Goal: Task Accomplishment & Management: Complete application form

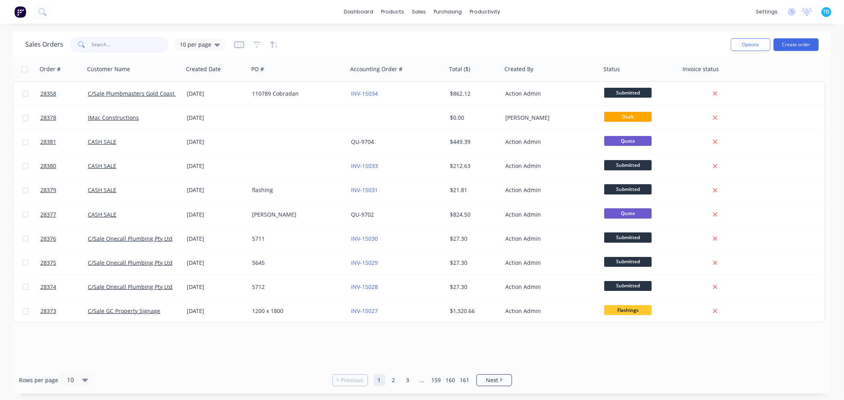
click at [119, 45] on input "text" at bounding box center [130, 45] width 77 height 16
type input "maintain"
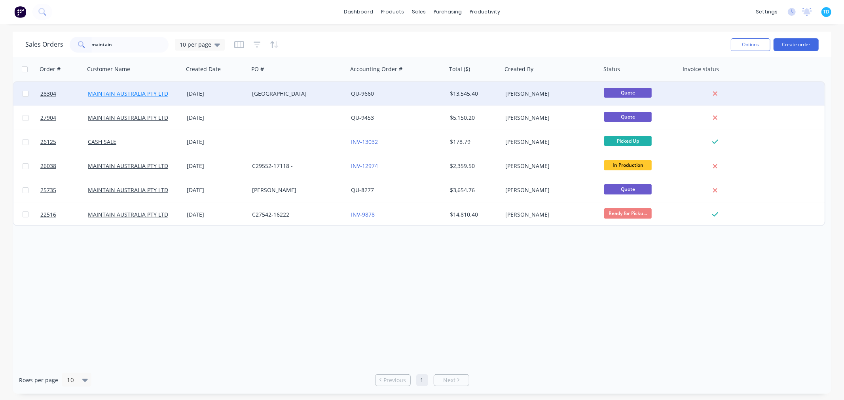
click at [123, 91] on link "MAINTAIN AUSTRALIA PTY LTD" at bounding box center [128, 94] width 80 height 8
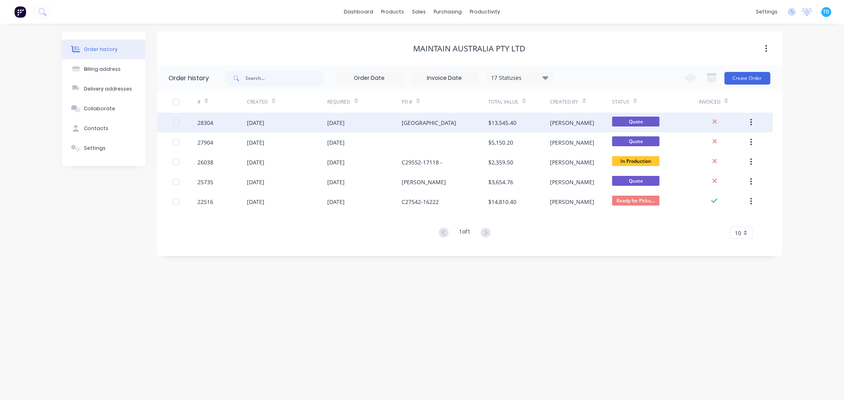
click at [341, 123] on div "[DATE]" at bounding box center [336, 123] width 17 height 8
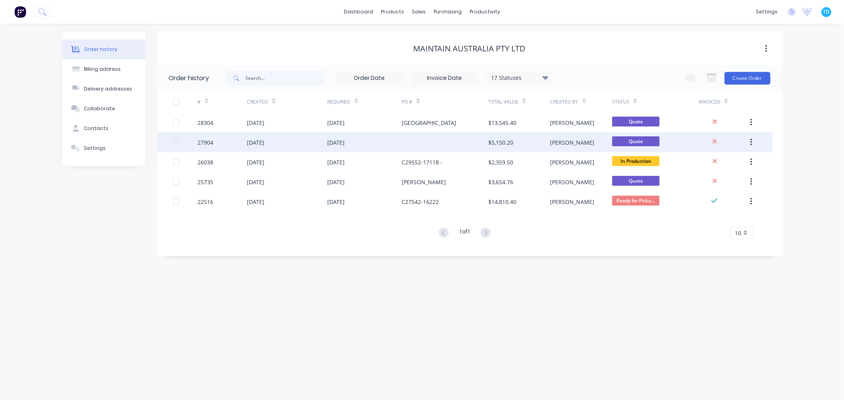
click at [351, 147] on div "15 Aug 2025" at bounding box center [365, 143] width 74 height 20
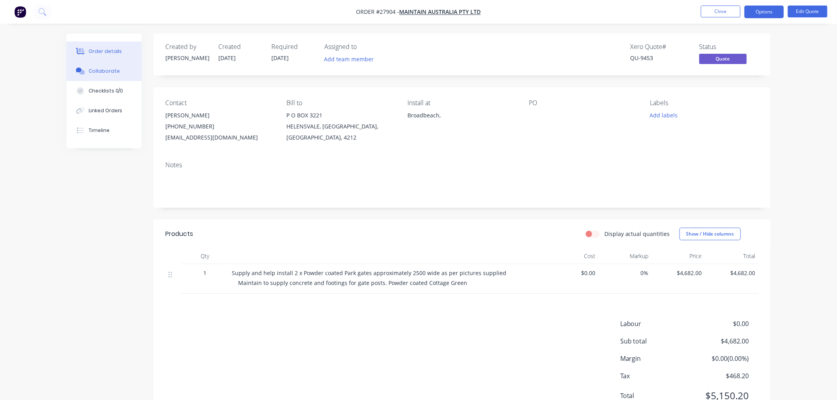
click at [84, 74] on icon at bounding box center [80, 71] width 9 height 7
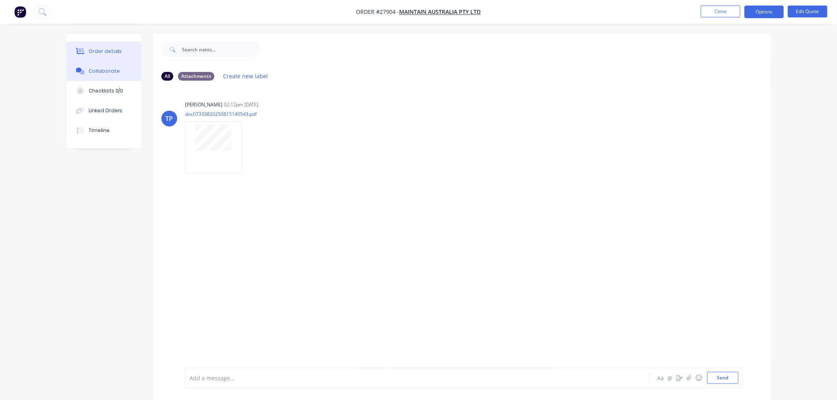
click at [116, 53] on div "Order details" at bounding box center [106, 51] width 34 height 7
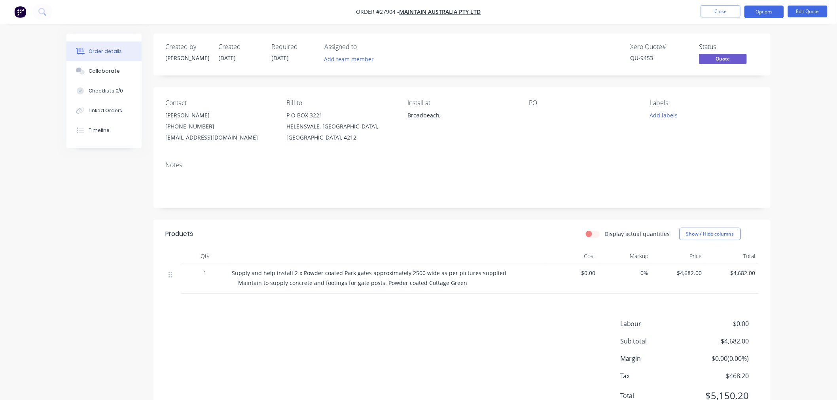
click at [106, 228] on div "Created by Tony Created 15/08/25 Required 15/08/25 Assigned to Add team member …" at bounding box center [418, 234] width 704 height 401
drag, startPoint x: 98, startPoint y: 68, endPoint x: 99, endPoint y: 72, distance: 4.0
click at [98, 68] on div "Collaborate" at bounding box center [104, 71] width 31 height 7
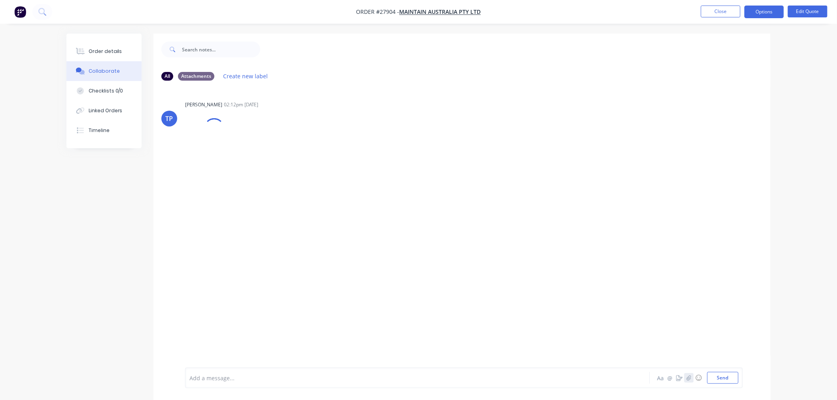
click at [687, 378] on icon "button" at bounding box center [689, 377] width 4 height 5
click at [221, 334] on icon at bounding box center [221, 335] width 7 height 7
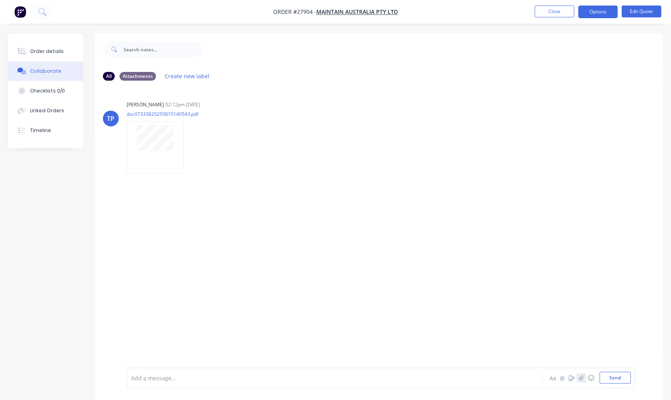
click at [580, 379] on icon "button" at bounding box center [581, 377] width 4 height 5
click at [582, 380] on icon "button" at bounding box center [581, 377] width 4 height 5
click at [620, 381] on button "Send" at bounding box center [614, 378] width 31 height 12
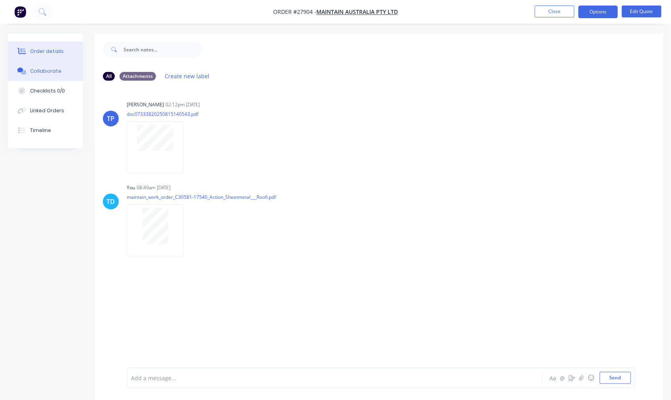
click at [42, 51] on div "Order details" at bounding box center [47, 51] width 34 height 7
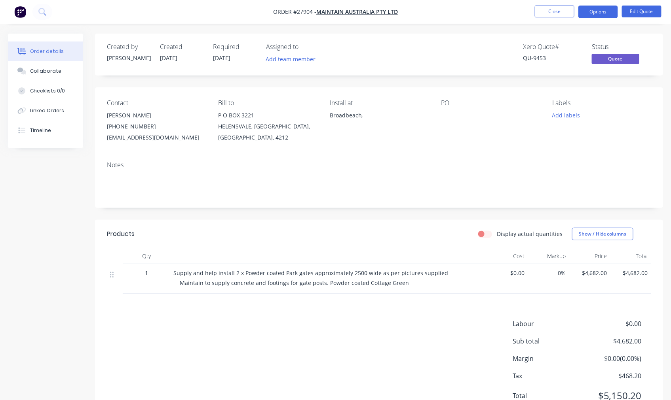
click at [446, 114] on div at bounding box center [490, 115] width 99 height 11
click at [445, 116] on div at bounding box center [490, 115] width 99 height 11
click at [442, 115] on div at bounding box center [490, 115] width 99 height 11
click at [628, 10] on button "Edit Quote" at bounding box center [642, 12] width 40 height 12
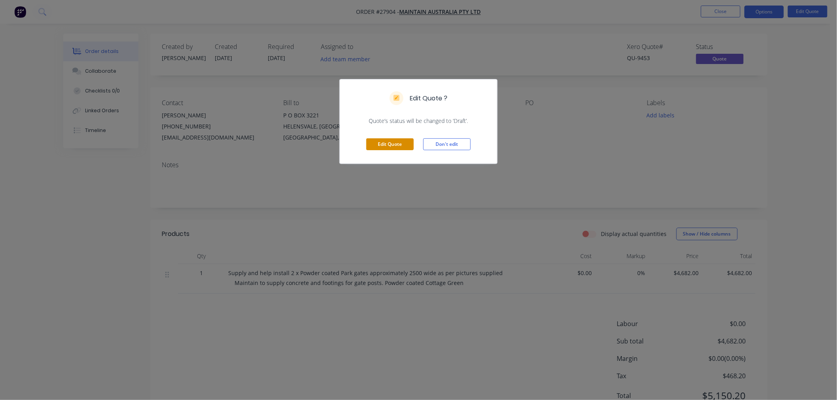
click at [379, 144] on button "Edit Quote" at bounding box center [389, 144] width 47 height 12
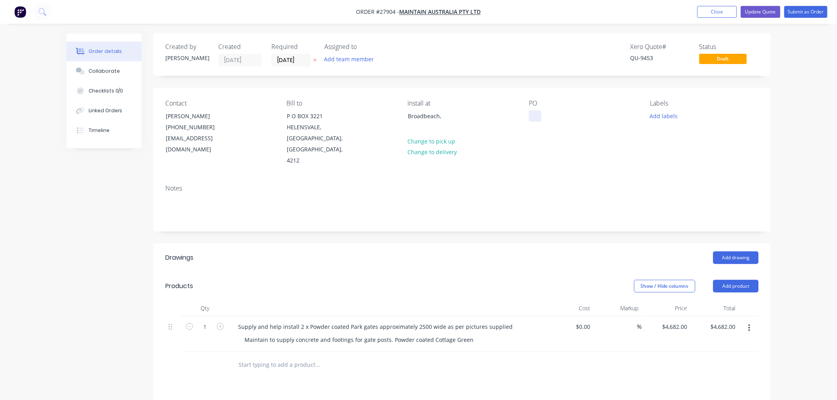
click at [538, 115] on div at bounding box center [535, 115] width 13 height 11
click at [561, 178] on div "Notes" at bounding box center [462, 204] width 617 height 53
click at [281, 59] on input "15/08/25" at bounding box center [291, 60] width 39 height 12
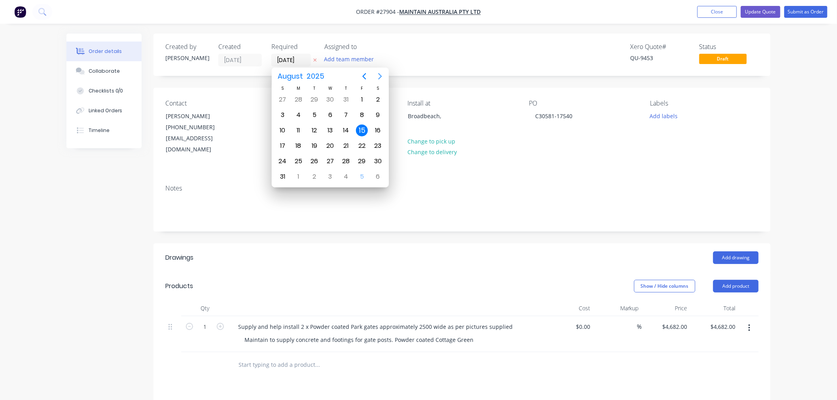
click at [376, 76] on icon "Next page" at bounding box center [379, 76] width 9 height 9
click at [364, 76] on icon "Previous page" at bounding box center [364, 76] width 9 height 9
click at [363, 161] on div "3" at bounding box center [362, 161] width 12 height 12
type input "03/10/25"
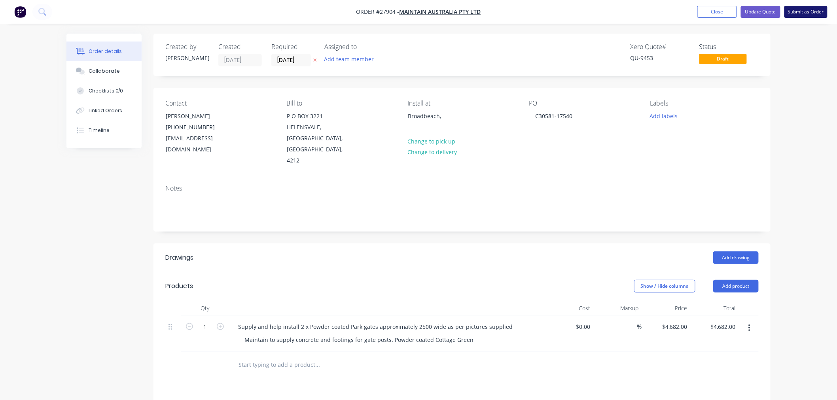
click at [813, 12] on button "Submit as Order" at bounding box center [806, 12] width 43 height 12
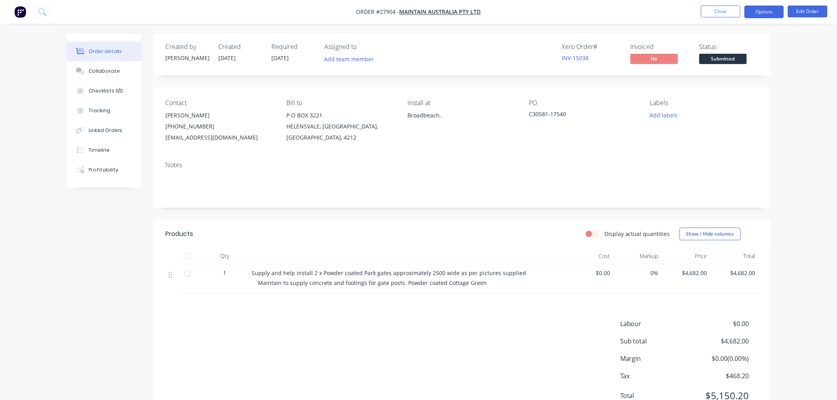
click at [769, 10] on button "Options" at bounding box center [765, 12] width 40 height 13
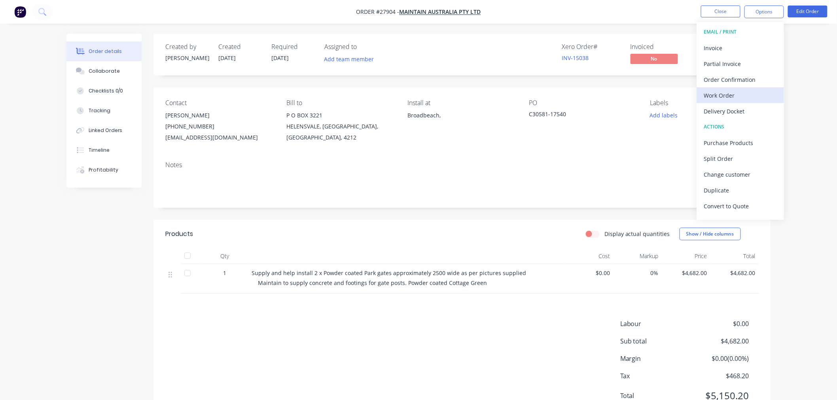
click at [732, 96] on div "Work Order" at bounding box center [740, 95] width 73 height 11
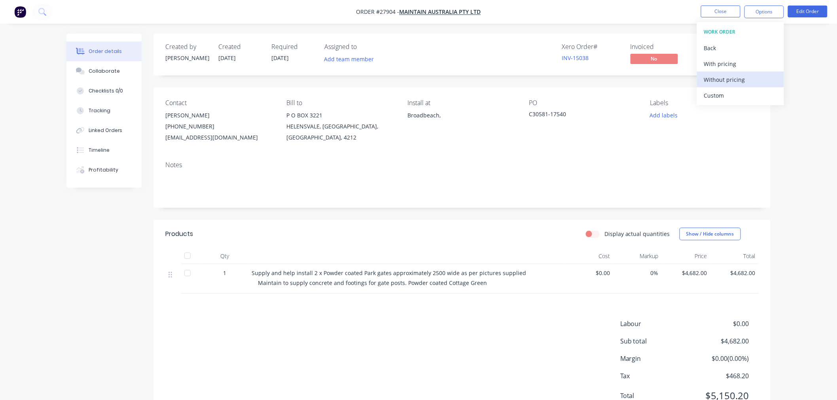
click at [729, 83] on div "Without pricing" at bounding box center [740, 79] width 73 height 11
click at [804, 154] on div "Order details Collaborate Checklists 0/0 Tracking Linked Orders Timeline Profit…" at bounding box center [418, 217] width 837 height 435
click at [721, 15] on button "Close" at bounding box center [721, 12] width 40 height 12
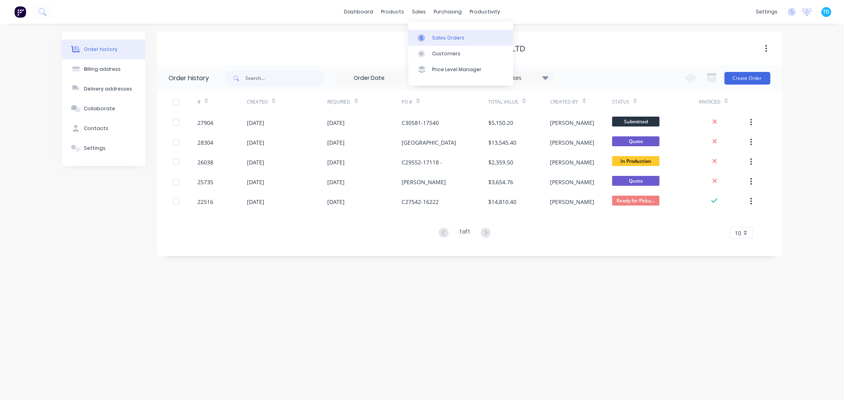
click at [440, 34] on div "Sales Orders" at bounding box center [448, 37] width 32 height 7
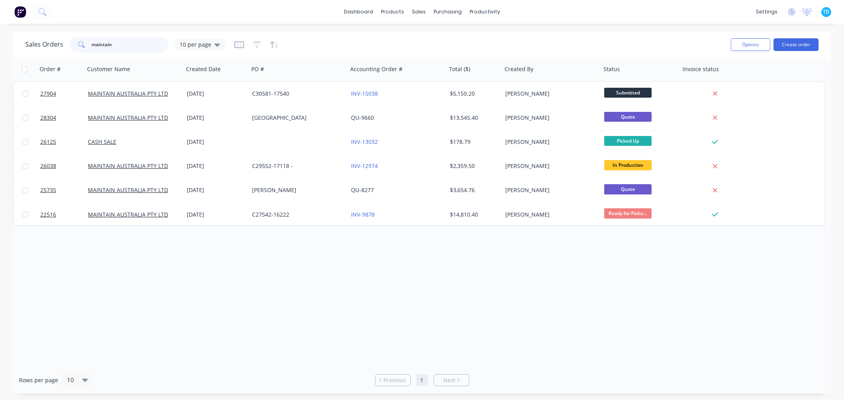
drag, startPoint x: 102, startPoint y: 49, endPoint x: 78, endPoint y: 51, distance: 24.2
click at [78, 51] on div "maintain" at bounding box center [119, 45] width 99 height 16
type input "tbuild"
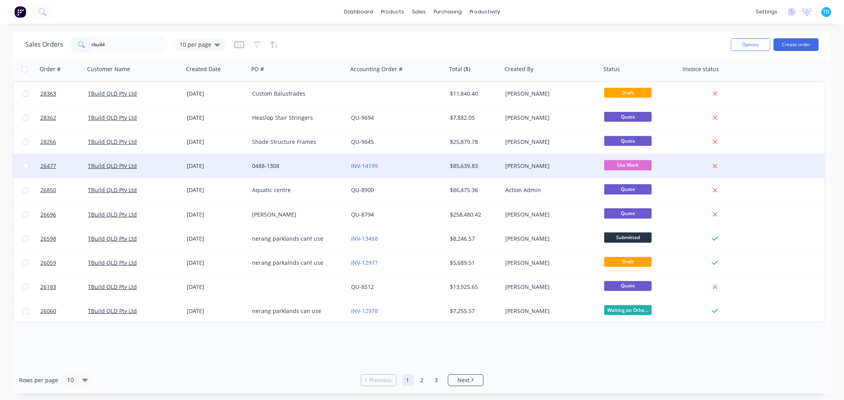
click at [248, 165] on div "[DATE]" at bounding box center [216, 166] width 65 height 24
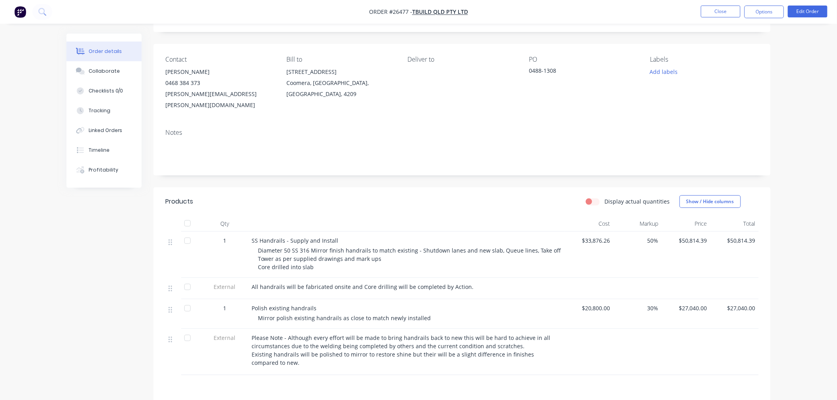
scroll to position [44, 0]
click at [97, 151] on div "Timeline" at bounding box center [99, 150] width 21 height 7
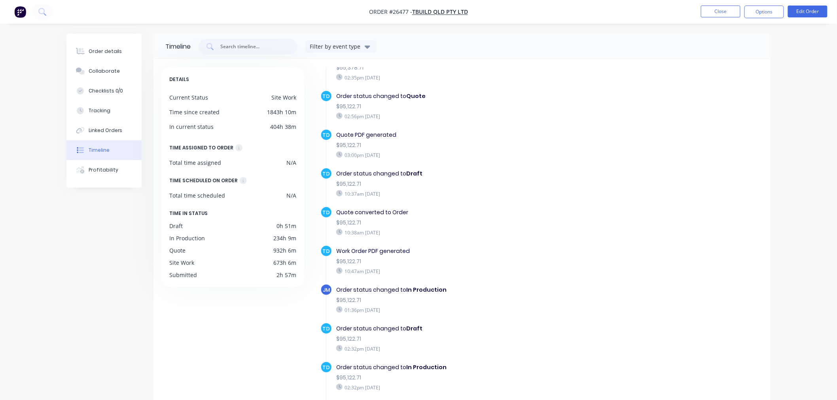
scroll to position [132, 0]
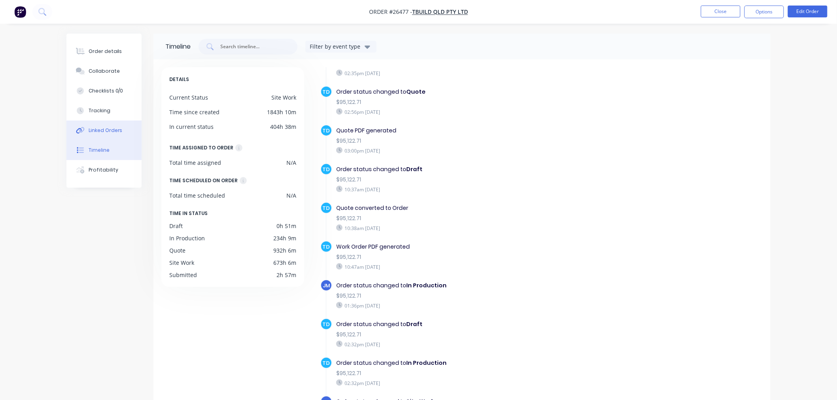
click at [96, 126] on button "Linked Orders" at bounding box center [103, 131] width 75 height 20
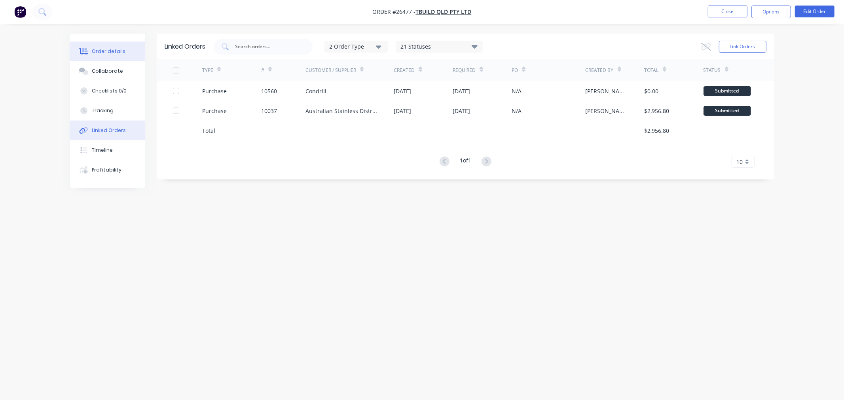
click at [103, 51] on div "Order details" at bounding box center [109, 51] width 34 height 7
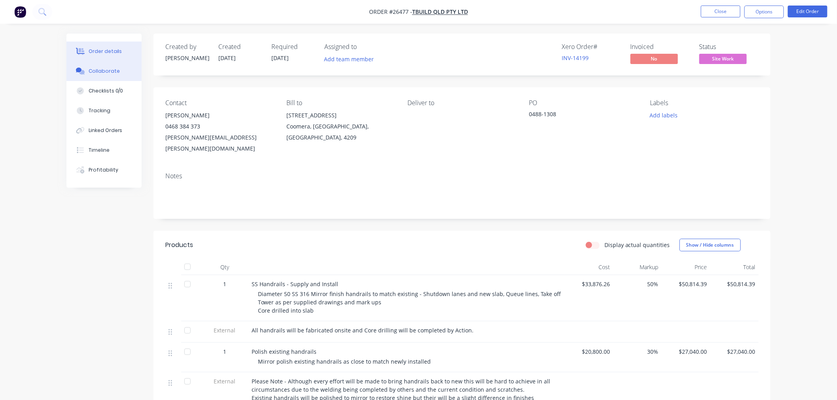
drag, startPoint x: 95, startPoint y: 72, endPoint x: 100, endPoint y: 73, distance: 4.8
click at [95, 72] on div "Collaborate" at bounding box center [104, 71] width 31 height 7
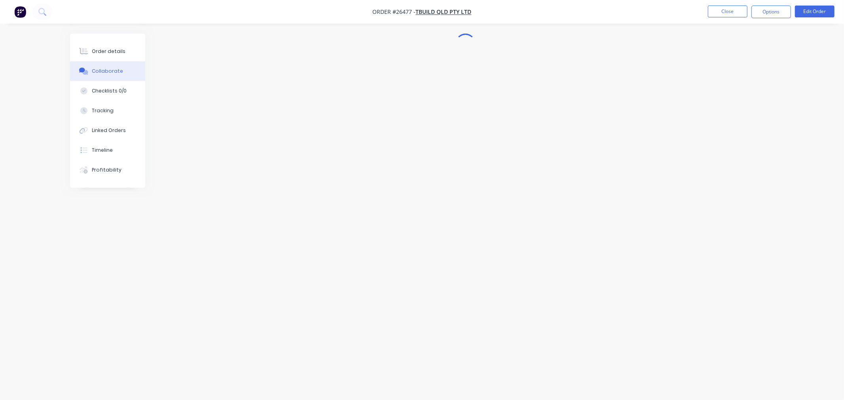
click at [739, 19] on nav "Order #26477 - TBuild QLD Pty Ltd Close Options Edit Order" at bounding box center [422, 12] width 844 height 24
click at [730, 13] on button "Close" at bounding box center [728, 12] width 40 height 12
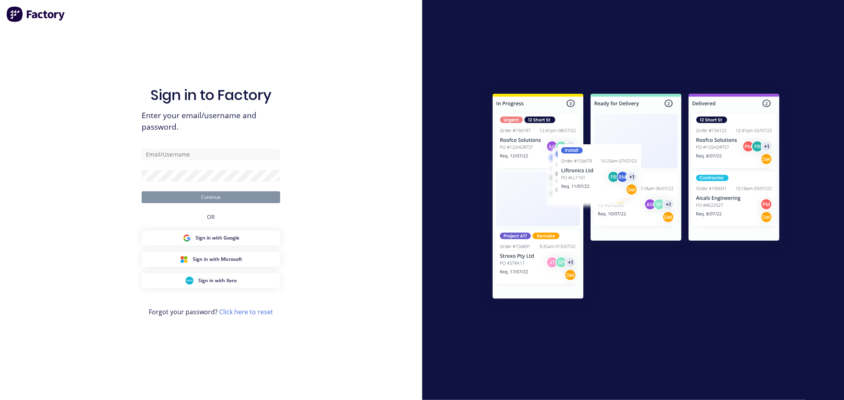
type input "[PERSON_NAME][EMAIL_ADDRESS][PERSON_NAME][DOMAIN_NAME]"
click at [202, 201] on button "Continue" at bounding box center [211, 197] width 138 height 12
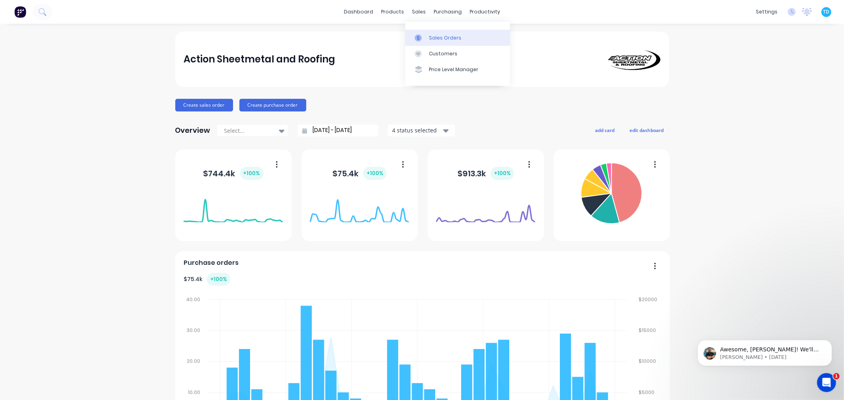
click at [432, 40] on div "Sales Orders" at bounding box center [445, 37] width 32 height 7
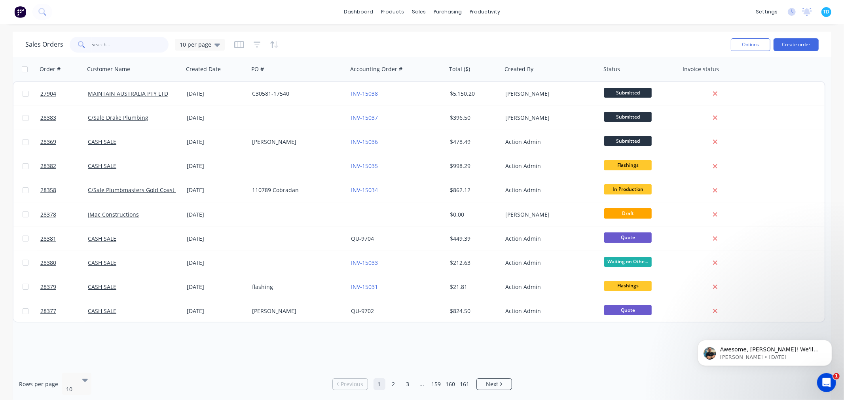
click at [126, 39] on input "text" at bounding box center [130, 45] width 77 height 16
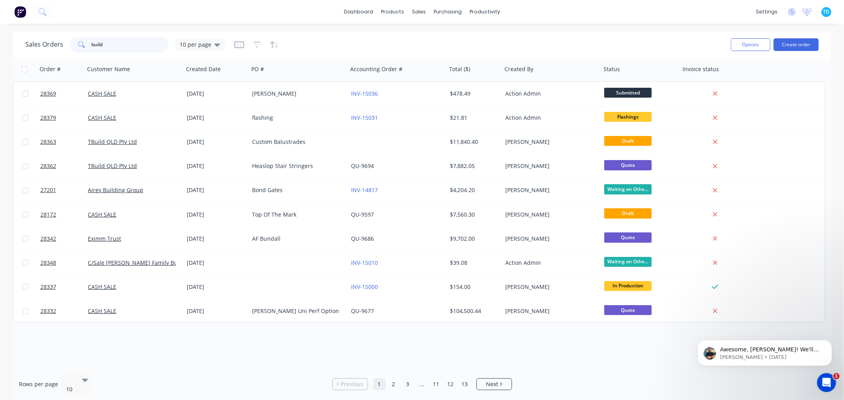
click at [92, 43] on input "build" at bounding box center [130, 45] width 77 height 16
type input "Tbuild"
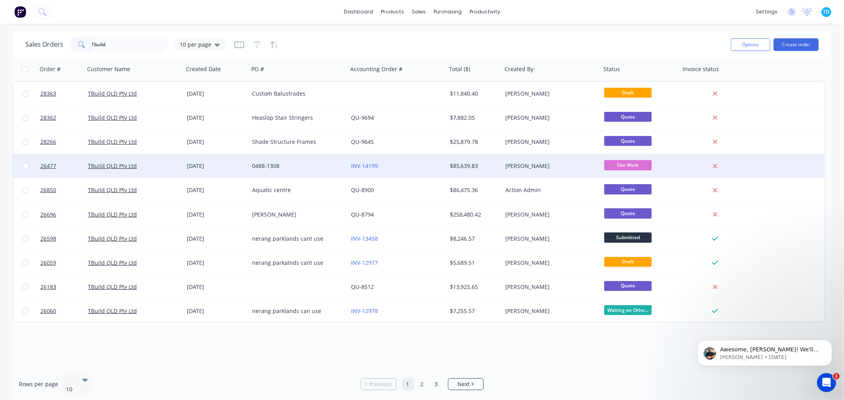
click at [271, 171] on div "0488-1308" at bounding box center [298, 166] width 99 height 24
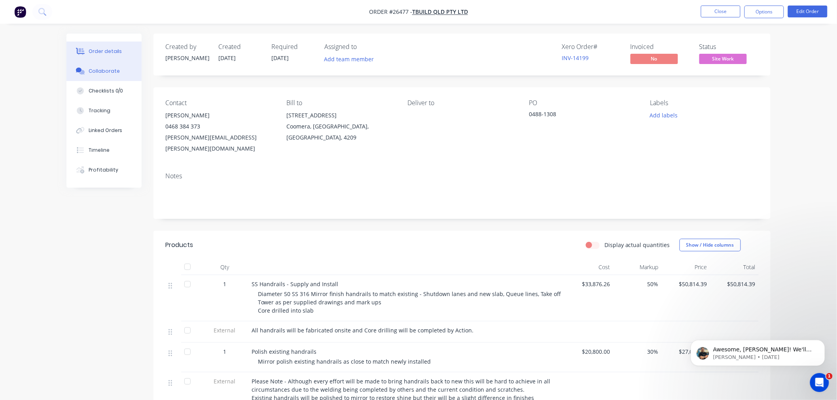
click at [106, 75] on button "Collaborate" at bounding box center [103, 71] width 75 height 20
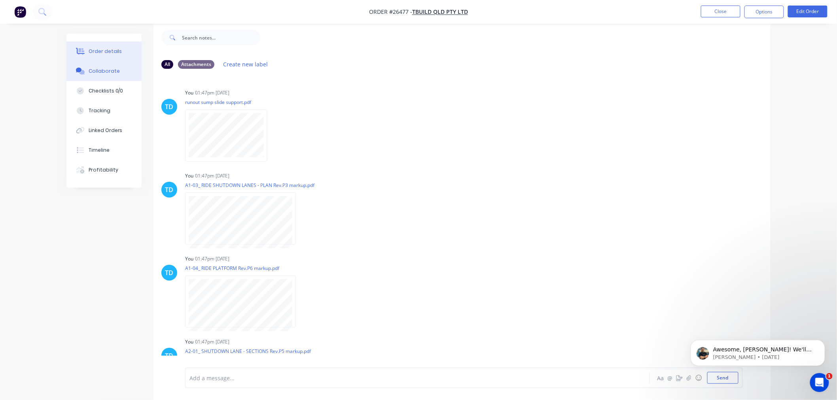
click at [115, 51] on div "Order details" at bounding box center [106, 51] width 34 height 7
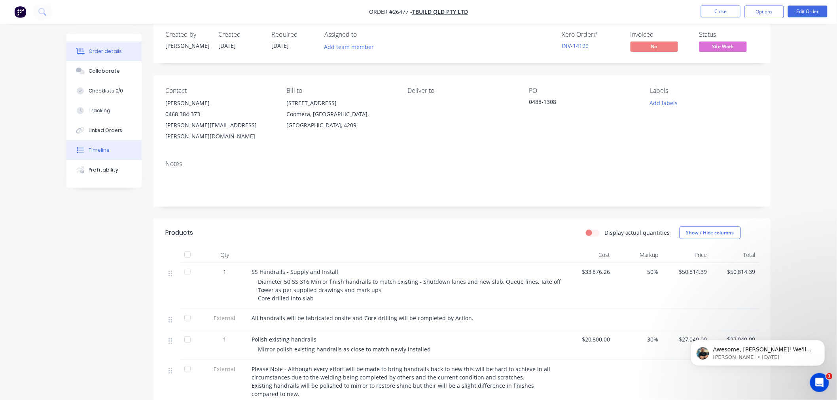
click at [104, 150] on div "Timeline" at bounding box center [99, 150] width 21 height 7
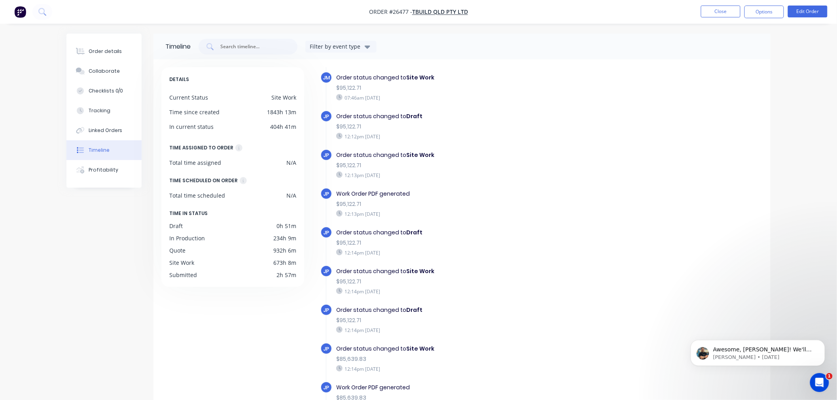
scroll to position [475, 0]
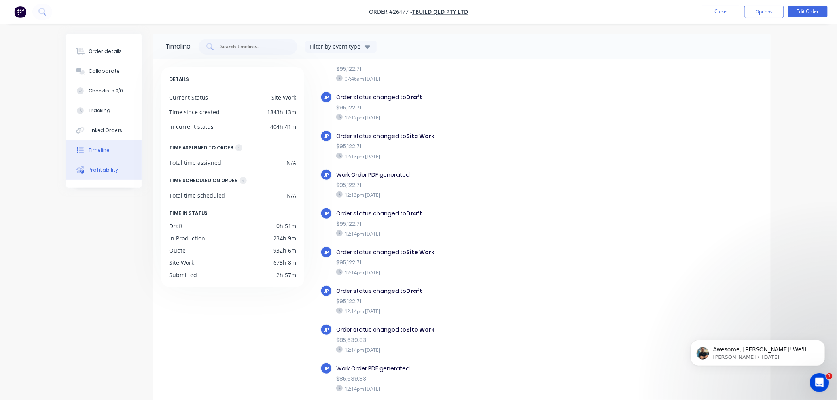
click at [112, 173] on div "Profitability" at bounding box center [104, 170] width 30 height 7
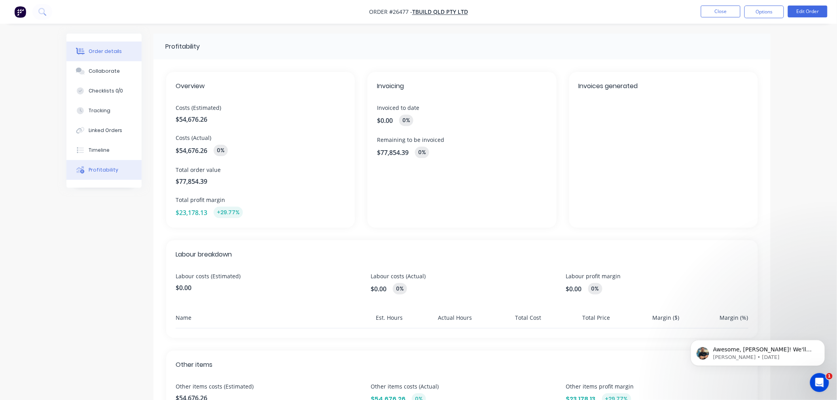
drag, startPoint x: 97, startPoint y: 49, endPoint x: 107, endPoint y: 56, distance: 12.4
click at [97, 49] on div "Order details" at bounding box center [106, 51] width 34 height 7
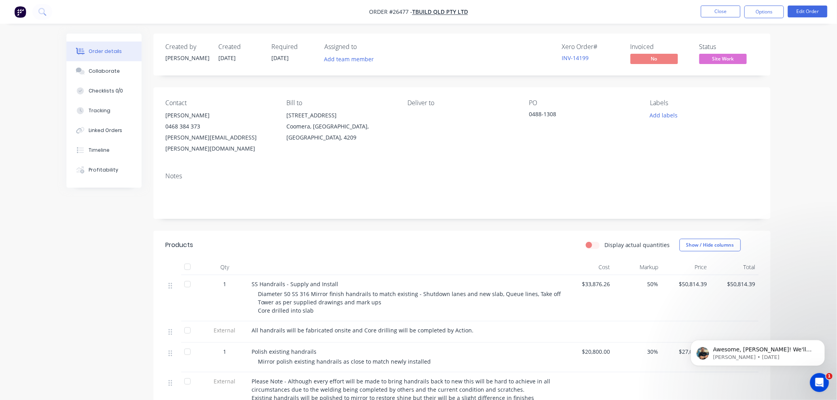
click at [819, 314] on div "Order details Collaborate Checklists 0/0 Tracking Linked Orders Timeline Profit…" at bounding box center [418, 280] width 837 height 560
click at [824, 390] on div "Open Intercom Messenger" at bounding box center [818, 382] width 26 height 26
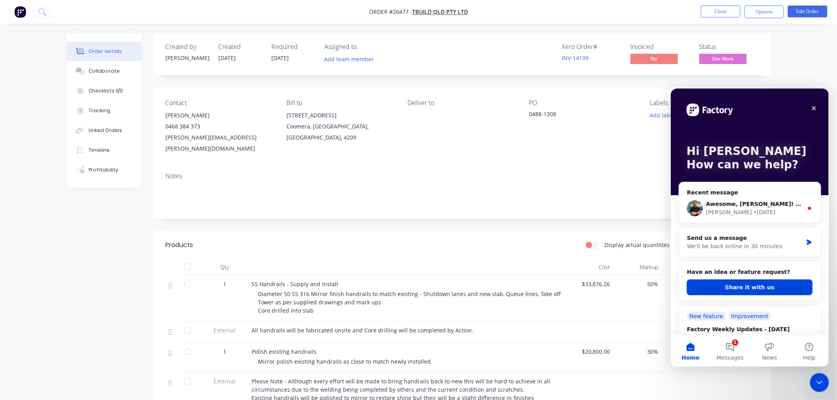
click at [814, 108] on icon "Close" at bounding box center [814, 108] width 4 height 4
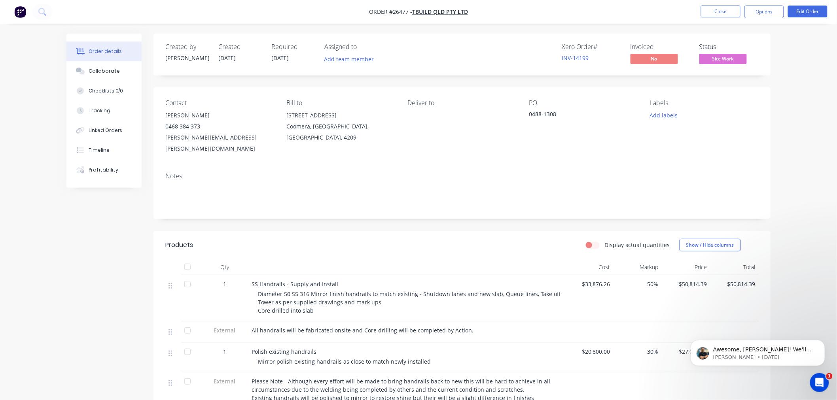
click at [563, 112] on div "0488-1308" at bounding box center [578, 115] width 99 height 11
click at [806, 12] on button "Edit Order" at bounding box center [808, 12] width 40 height 12
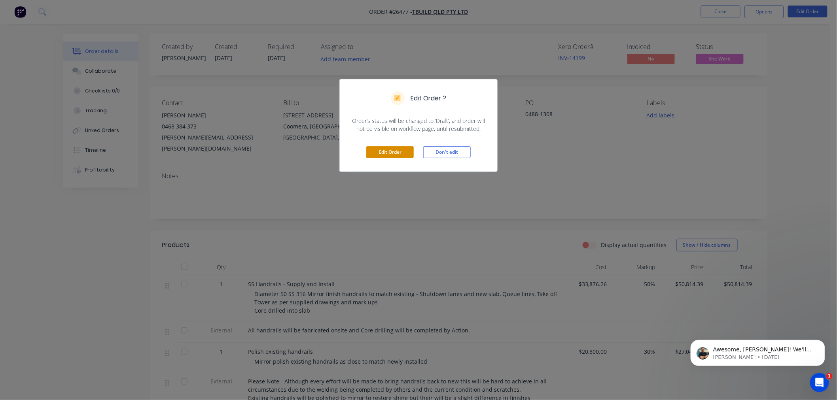
click at [402, 148] on button "Edit Order" at bounding box center [389, 152] width 47 height 12
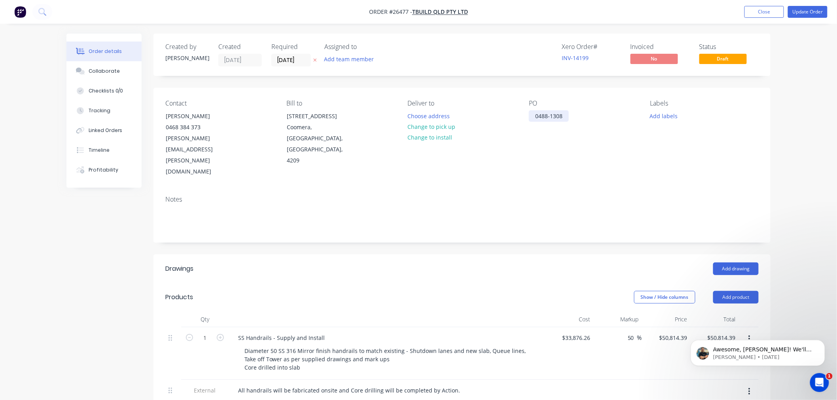
click at [565, 115] on div "0488-1308" at bounding box center [549, 115] width 40 height 11
click at [571, 116] on div "0488-1308 0488-1338 - Handrails" at bounding box center [564, 120] width 71 height 20
click at [97, 150] on div "Timeline" at bounding box center [99, 150] width 21 height 7
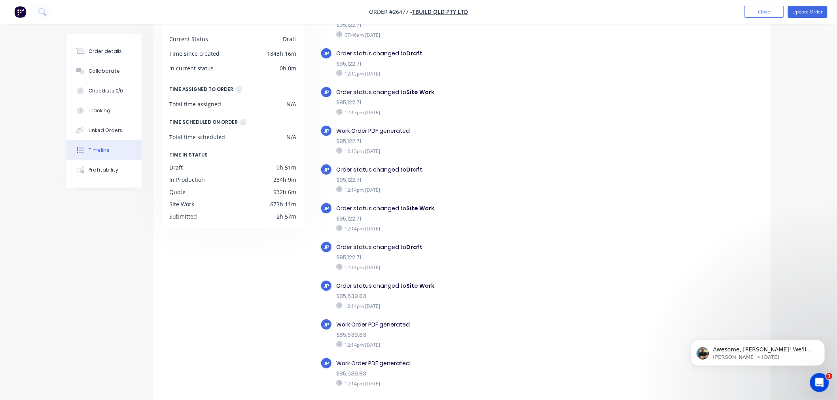
scroll to position [337, 0]
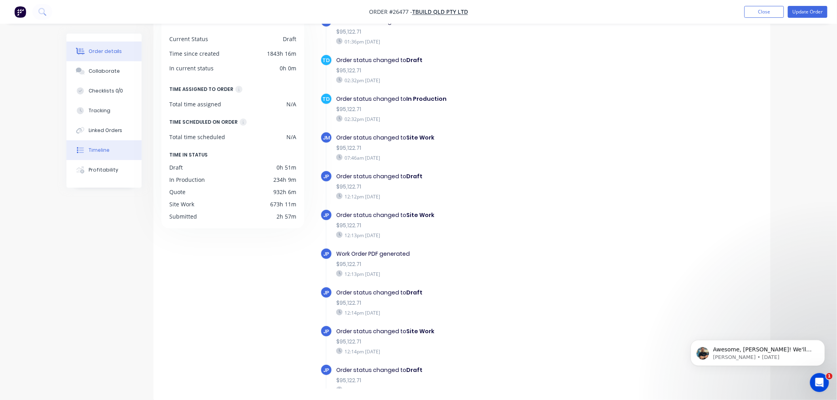
click at [93, 49] on div "Order details" at bounding box center [106, 51] width 34 height 7
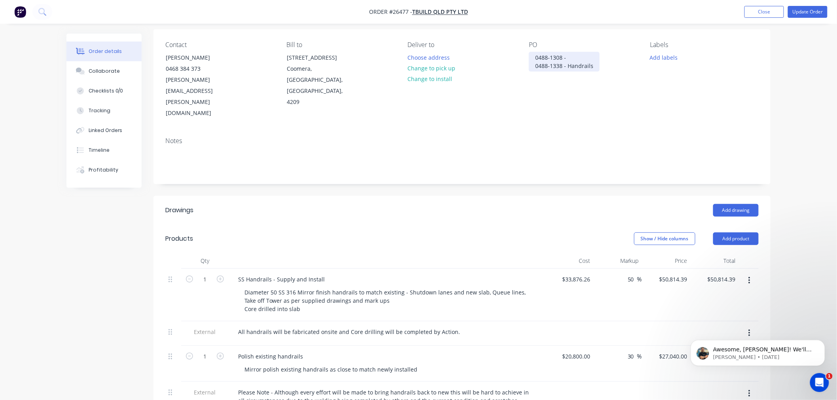
click at [573, 56] on div "0488-1308 - 0488-1338 - Handrails" at bounding box center [564, 62] width 71 height 20
click at [585, 54] on div "0488-1308 - SS 0488-1338 - Handrails" at bounding box center [564, 62] width 71 height 20
click at [546, 196] on header "Drawings Add drawing" at bounding box center [462, 210] width 617 height 28
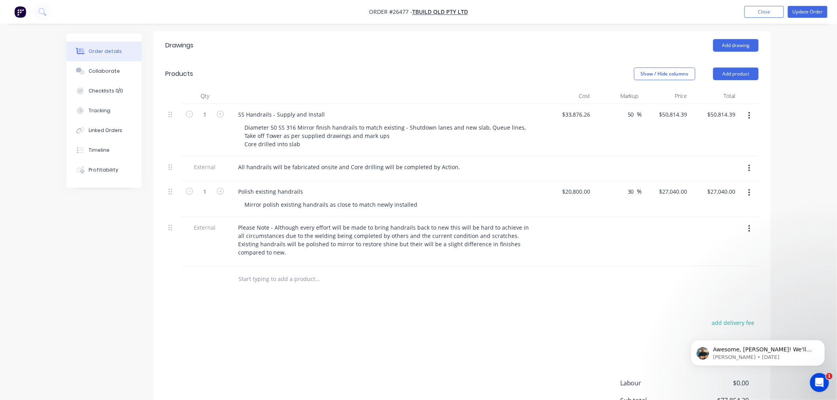
scroll to position [74, 0]
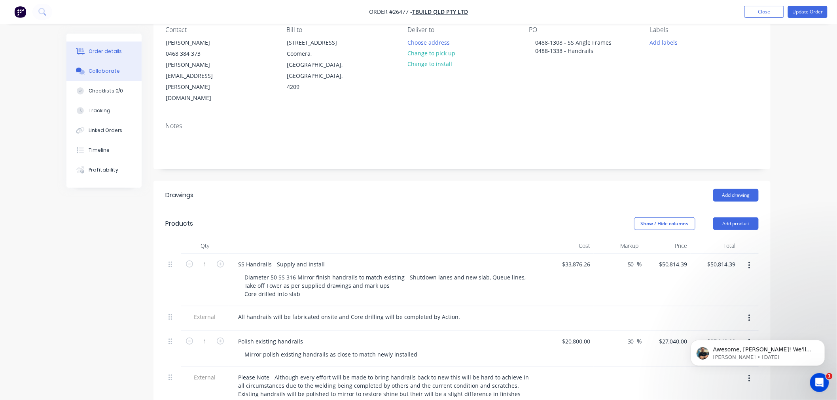
click at [100, 71] on div "Collaborate" at bounding box center [104, 71] width 31 height 7
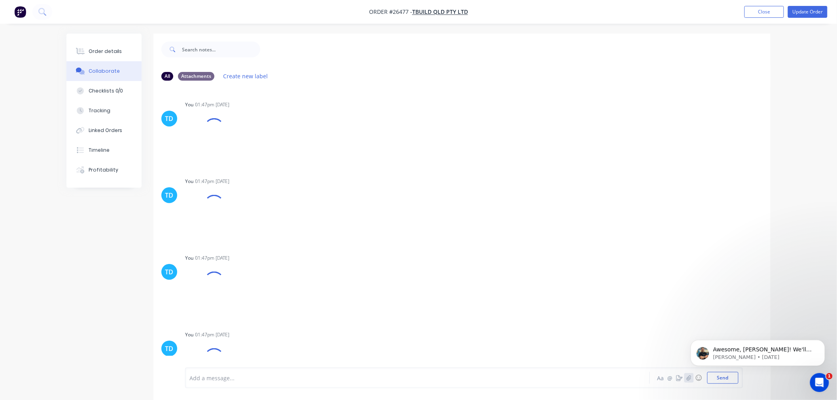
click at [689, 381] on icon "button" at bounding box center [689, 378] width 5 height 6
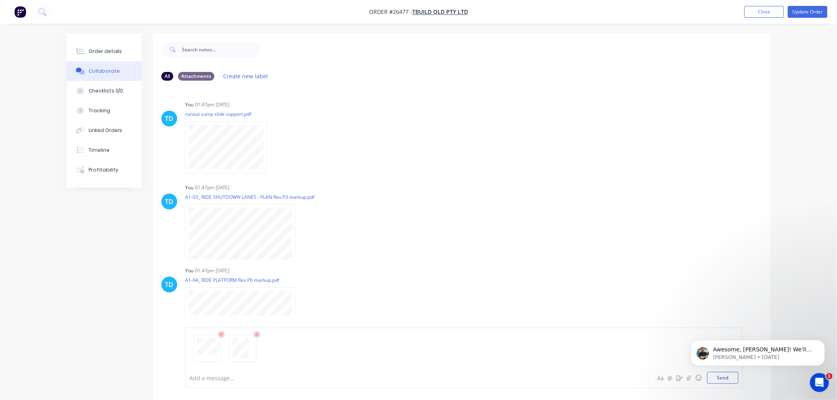
click at [717, 377] on html "Awesome, [PERSON_NAME]! We'll keep you posted as we progress, mate. When we're …" at bounding box center [758, 350] width 158 height 55
click at [220, 333] on icon at bounding box center [221, 335] width 7 height 7
click at [723, 380] on button "Send" at bounding box center [722, 378] width 31 height 12
click at [685, 378] on html "Awesome, [PERSON_NAME]! We'll keep you posted as we progress, mate. When we're …" at bounding box center [758, 350] width 158 height 55
click at [691, 379] on icon "button" at bounding box center [689, 378] width 5 height 6
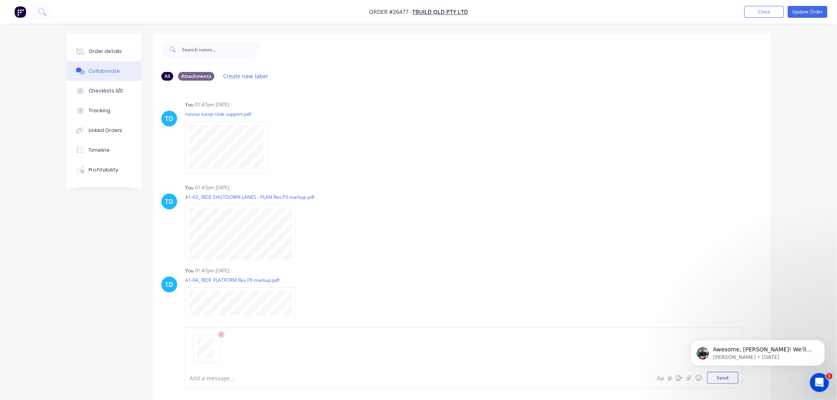
click at [713, 375] on html "Awesome, [PERSON_NAME]! We'll keep you posted as we progress, mate. When we're …" at bounding box center [758, 350] width 158 height 55
click at [713, 376] on html "Awesome, [PERSON_NAME]! We'll keep you posted as we progress, mate. When we're …" at bounding box center [758, 350] width 158 height 55
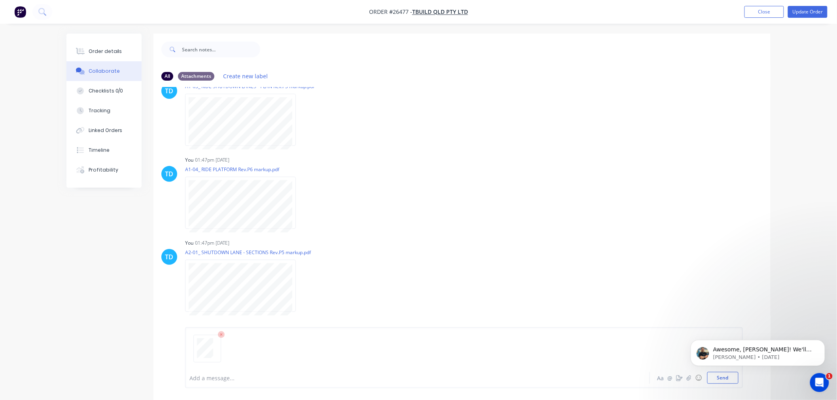
scroll to position [176, 0]
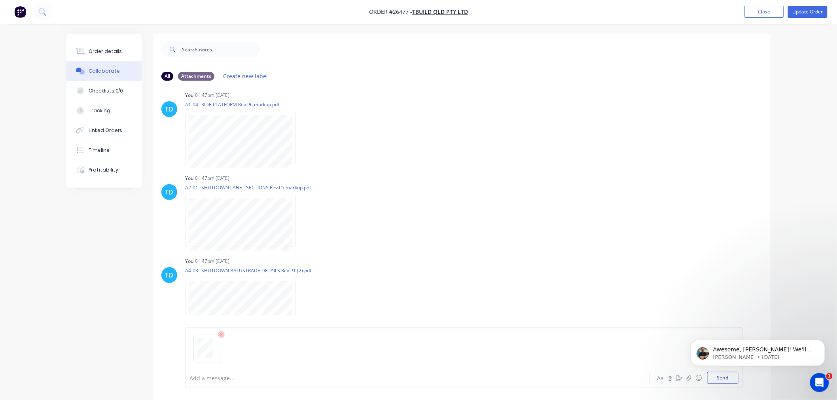
click at [706, 376] on html "Awesome, [PERSON_NAME]! We'll keep you posted as we progress, mate. When we're …" at bounding box center [758, 350] width 158 height 55
click at [715, 377] on html "Awesome, [PERSON_NAME]! We'll keep you posted as we progress, mate. When we're …" at bounding box center [758, 350] width 158 height 55
click at [716, 378] on html "Awesome, [PERSON_NAME]! We'll keep you posted as we progress, mate. When we're …" at bounding box center [758, 350] width 158 height 55
click at [717, 378] on html "Awesome, [PERSON_NAME]! We'll keep you posted as we progress, mate. When we're …" at bounding box center [758, 350] width 158 height 55
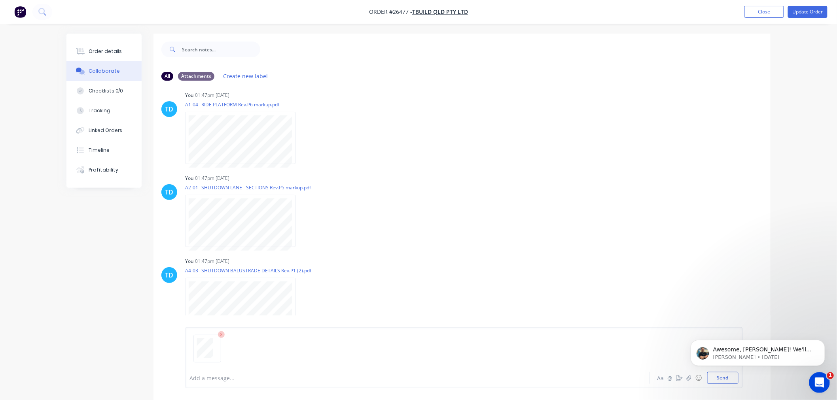
drag, startPoint x: 817, startPoint y: 381, endPoint x: 1615, endPoint y: 750, distance: 878.7
click at [817, 381] on icon "Open Intercom Messenger" at bounding box center [818, 381] width 13 height 13
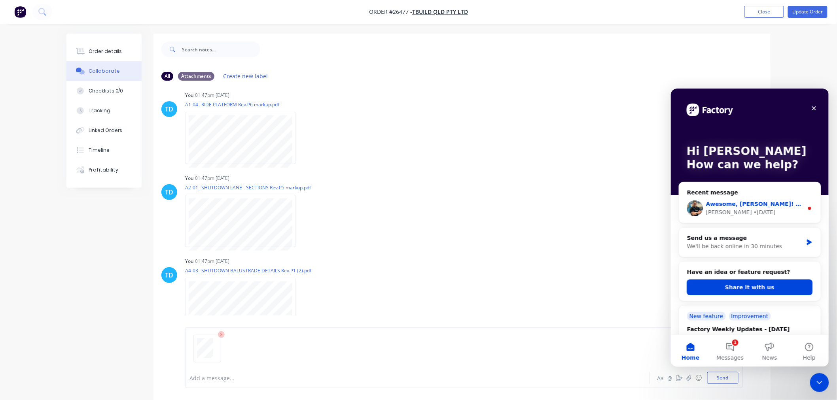
click at [753, 208] on div "• [DATE]" at bounding box center [764, 212] width 22 height 8
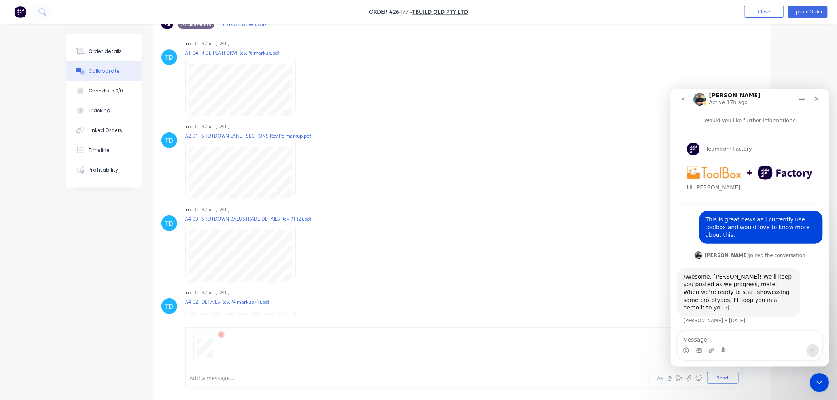
scroll to position [52, 0]
drag, startPoint x: 815, startPoint y: 98, endPoint x: 1474, endPoint y: 291, distance: 686.6
click at [815, 98] on icon "Close" at bounding box center [816, 98] width 6 height 6
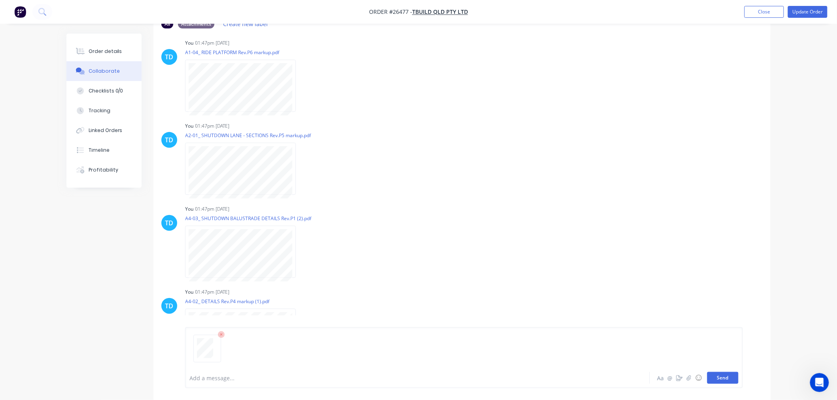
click at [726, 379] on button "Send" at bounding box center [722, 378] width 31 height 12
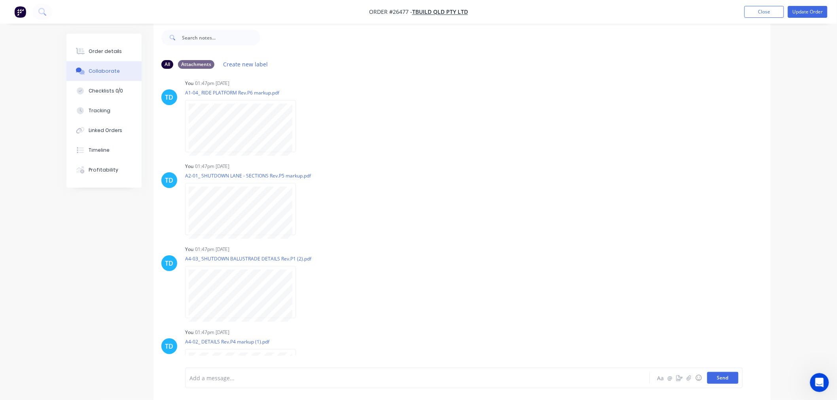
scroll to position [596, 0]
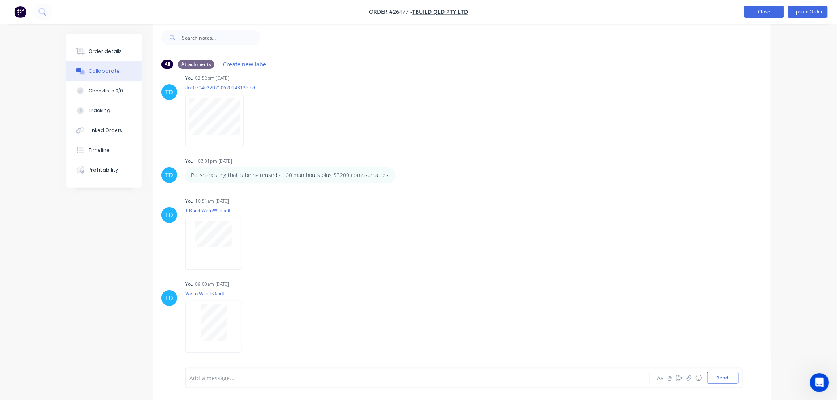
click at [760, 10] on button "Close" at bounding box center [765, 12] width 40 height 12
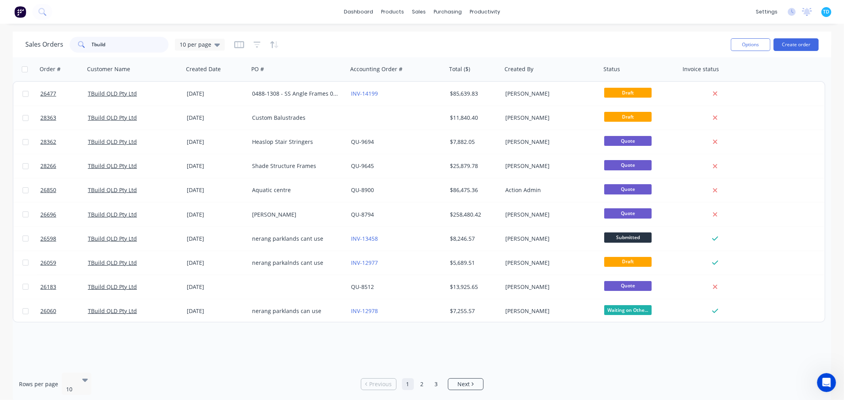
drag, startPoint x: 110, startPoint y: 41, endPoint x: 70, endPoint y: 48, distance: 40.7
click at [70, 48] on div "Tbuild" at bounding box center [119, 45] width 99 height 16
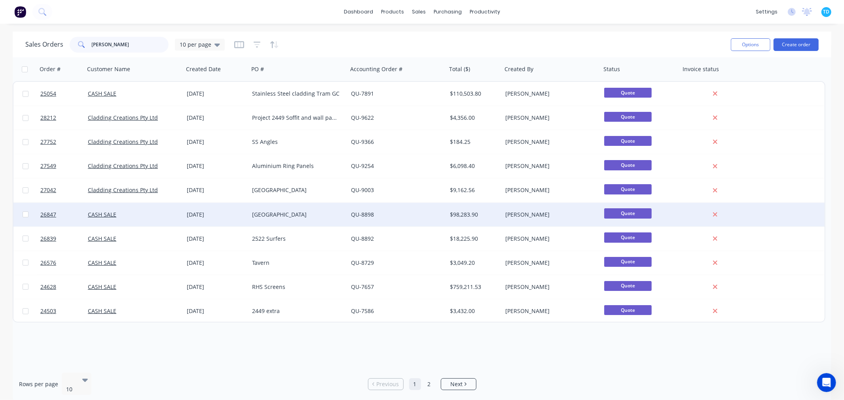
type input "[PERSON_NAME]"
click at [262, 214] on div "[GEOGRAPHIC_DATA]" at bounding box center [296, 215] width 88 height 8
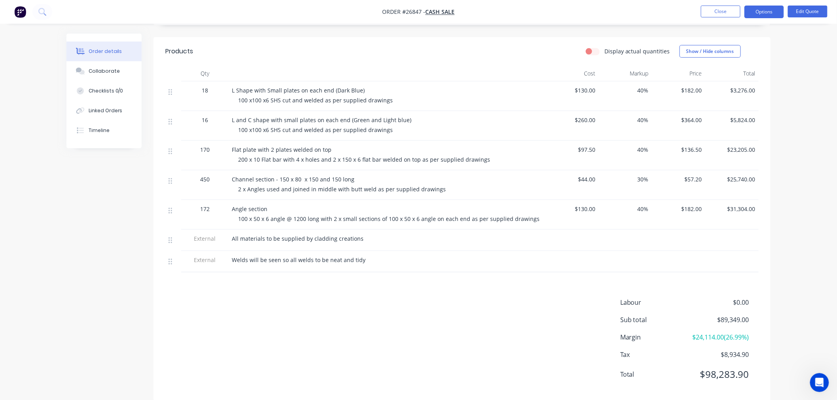
scroll to position [162, 0]
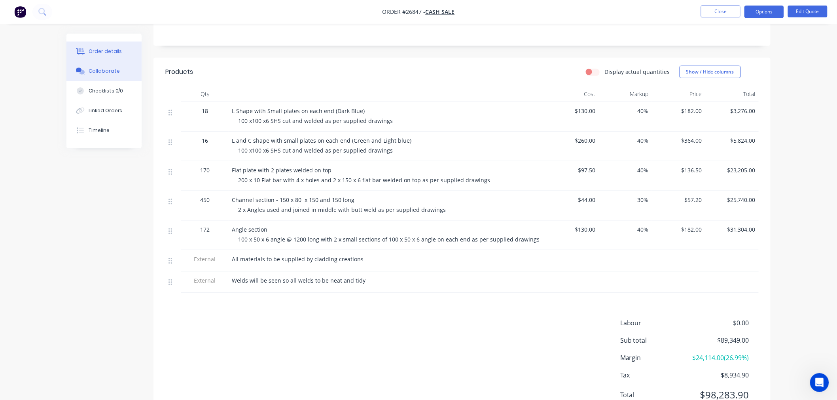
click at [100, 68] on div "Collaborate" at bounding box center [104, 71] width 31 height 7
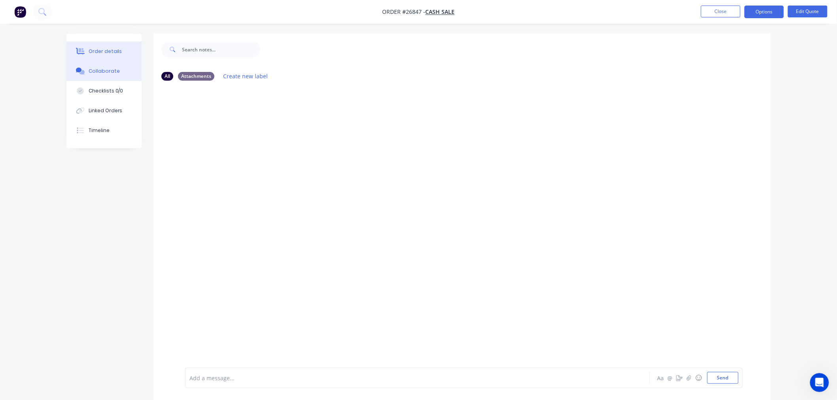
click at [113, 53] on div "Order details" at bounding box center [106, 51] width 34 height 7
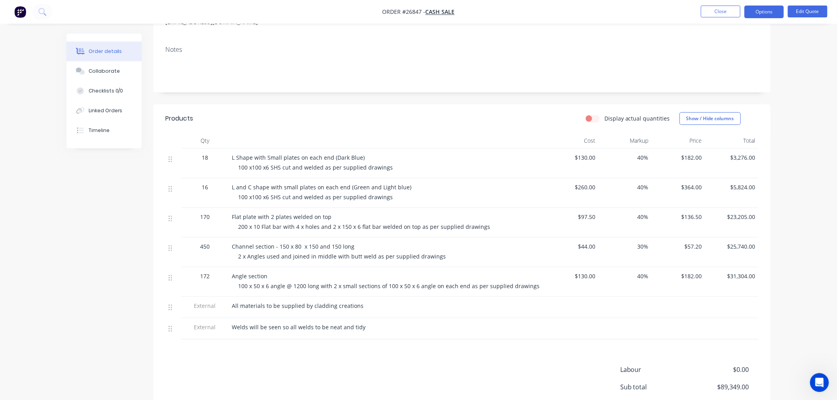
scroll to position [132, 0]
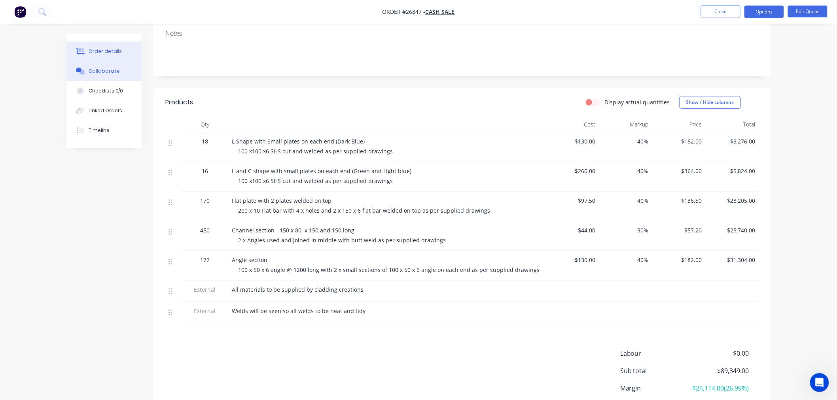
click at [114, 70] on div "Collaborate" at bounding box center [104, 71] width 31 height 7
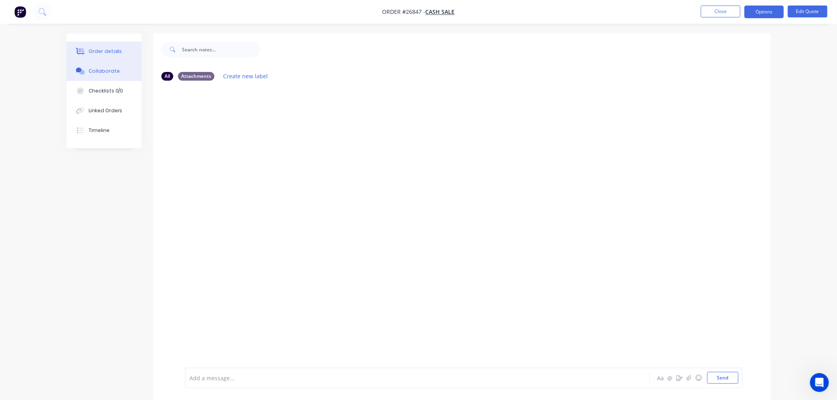
click at [106, 53] on div "Order details" at bounding box center [106, 51] width 34 height 7
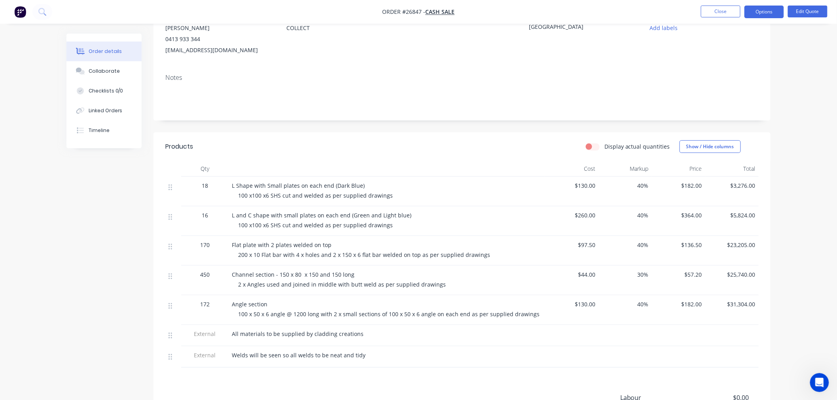
scroll to position [88, 0]
click at [646, 305] on span "40%" at bounding box center [625, 304] width 47 height 8
click at [815, 13] on button "Edit Quote" at bounding box center [808, 12] width 40 height 12
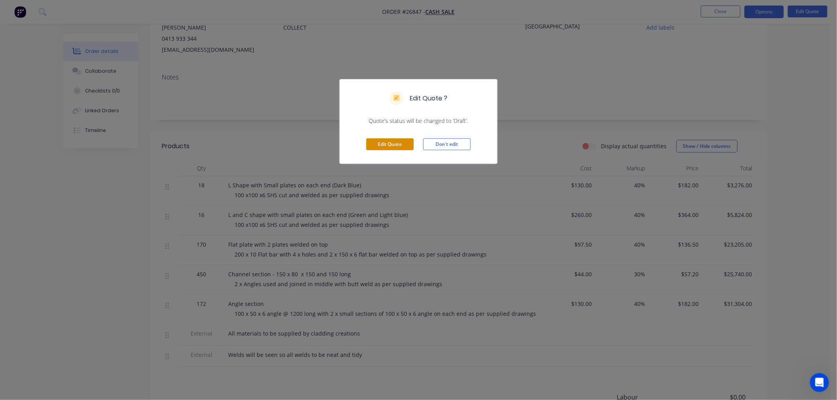
click at [398, 143] on button "Edit Quote" at bounding box center [389, 144] width 47 height 12
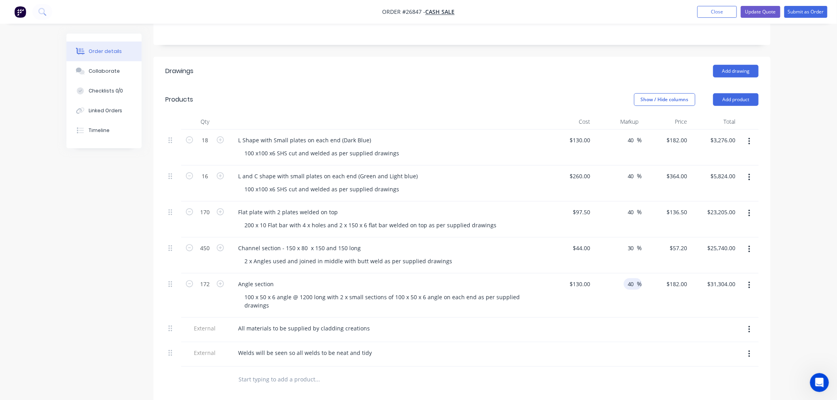
scroll to position [369, 0]
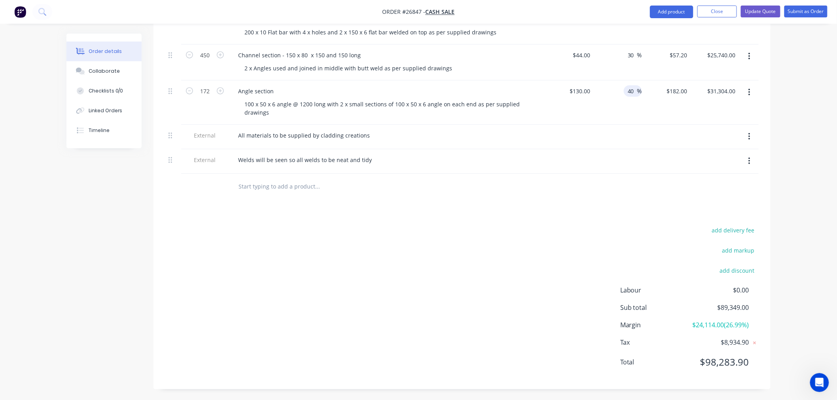
click at [635, 85] on input "40" at bounding box center [632, 90] width 10 height 11
type input "4"
type input "25"
type input "$162.50"
type input "$27,950.00"
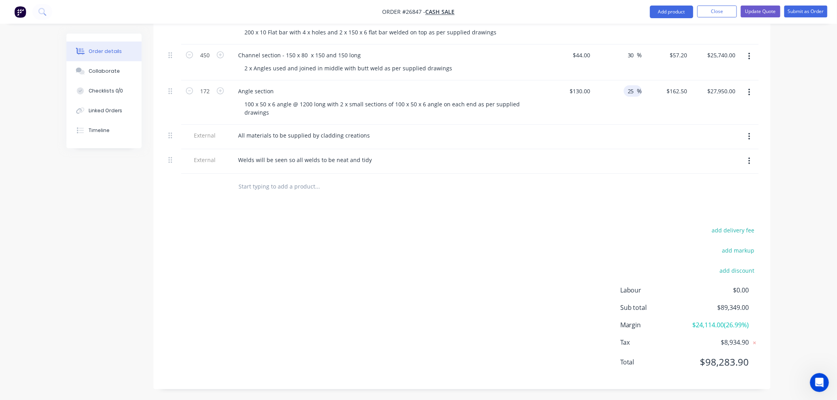
click at [618, 150] on div at bounding box center [618, 162] width 49 height 25
click at [582, 85] on input "130" at bounding box center [581, 90] width 25 height 11
type input "$110.00"
type input "$137.50"
type input "$23,650.00"
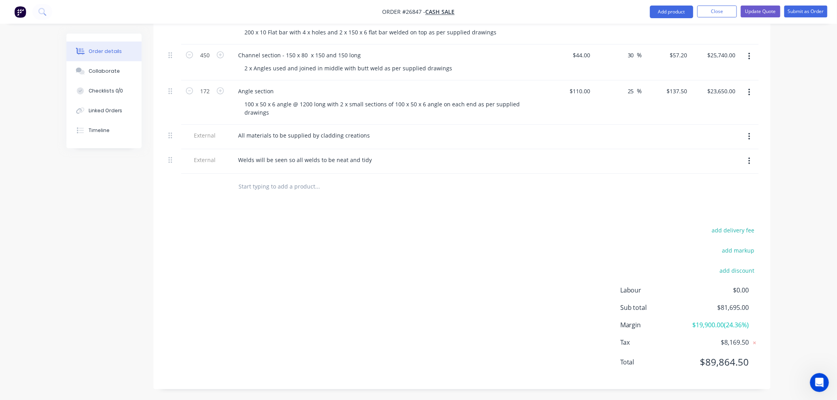
click at [601, 81] on div "25 25 %" at bounding box center [618, 103] width 49 height 44
click at [631, 85] on input "25" at bounding box center [632, 90] width 10 height 11
click at [633, 85] on input "25" at bounding box center [632, 90] width 10 height 11
type input "2"
type input "30"
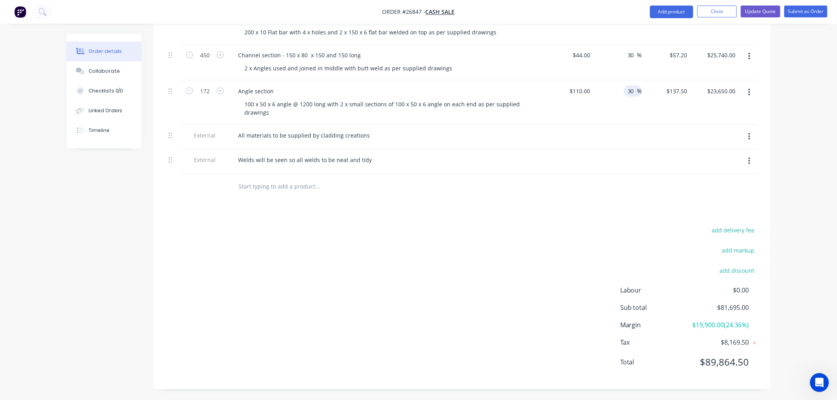
type input "$143.00"
type input "$24,596.00"
click at [624, 225] on div "add delivery fee add markup add discount Labour $0.00 Sub total $81,695.00 Marg…" at bounding box center [461, 301] width 593 height 153
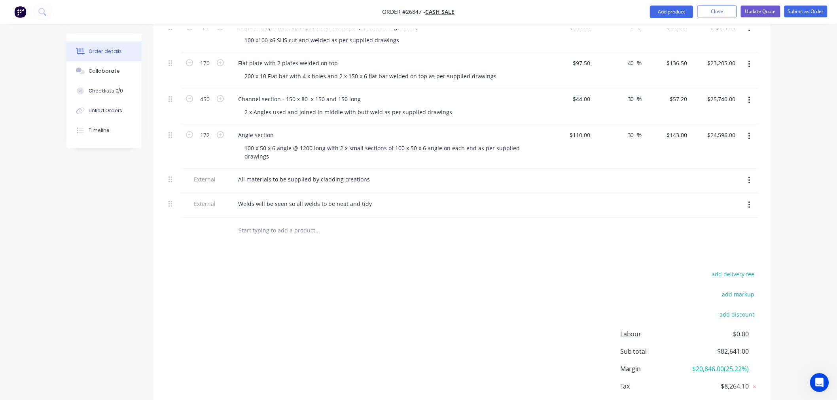
scroll to position [281, 0]
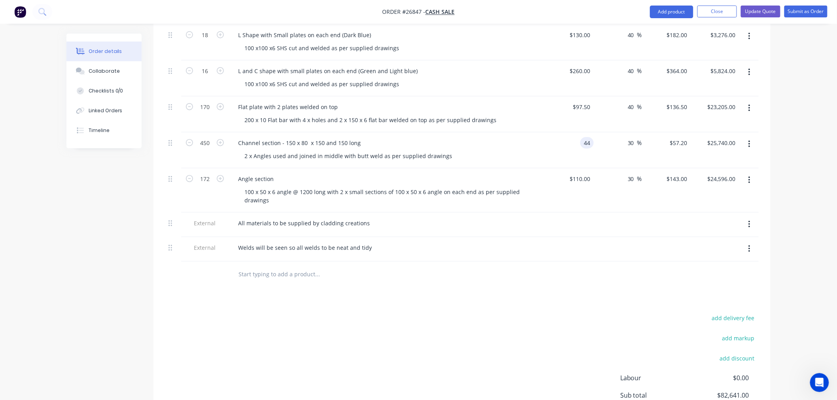
click at [582, 137] on div "44 44" at bounding box center [586, 142] width 13 height 11
type input "$36.00"
type input "$46.80"
type input "$21,060.00"
click at [654, 213] on div at bounding box center [666, 225] width 49 height 25
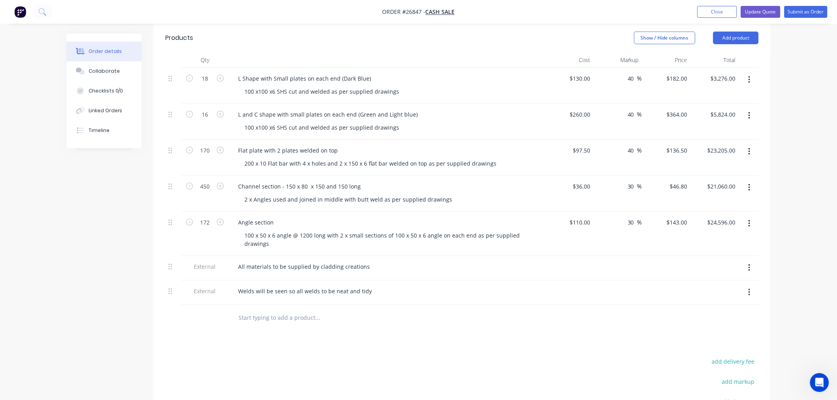
scroll to position [237, 0]
click at [590, 146] on input "97.5" at bounding box center [586, 151] width 15 height 11
type input "$72.00"
type input "$100.80"
type input "$17,136.00"
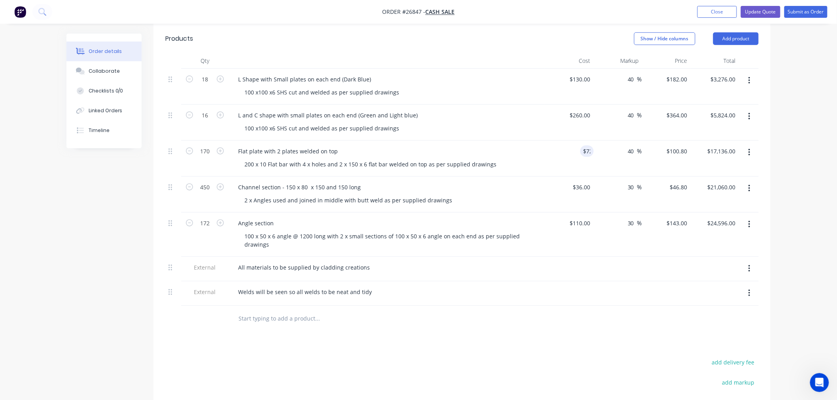
click at [632, 259] on div at bounding box center [618, 269] width 49 height 25
click at [583, 146] on div "72 72" at bounding box center [586, 151] width 13 height 11
type input "$75.00"
type input "$105.00"
type input "$17,850.00"
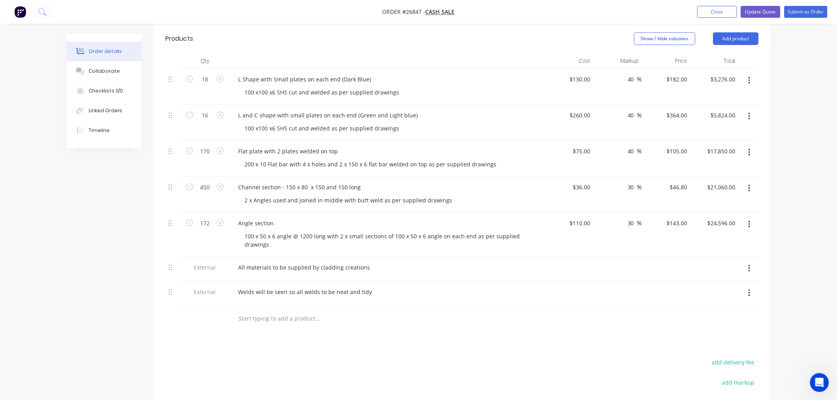
click at [519, 319] on div at bounding box center [461, 319] width 593 height 26
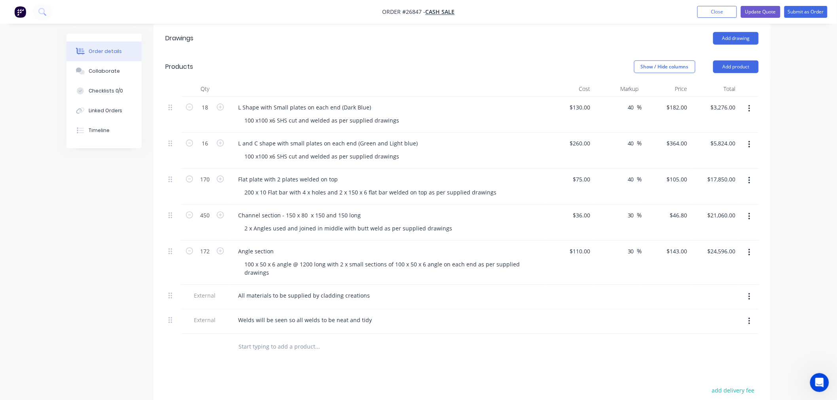
scroll to position [193, 0]
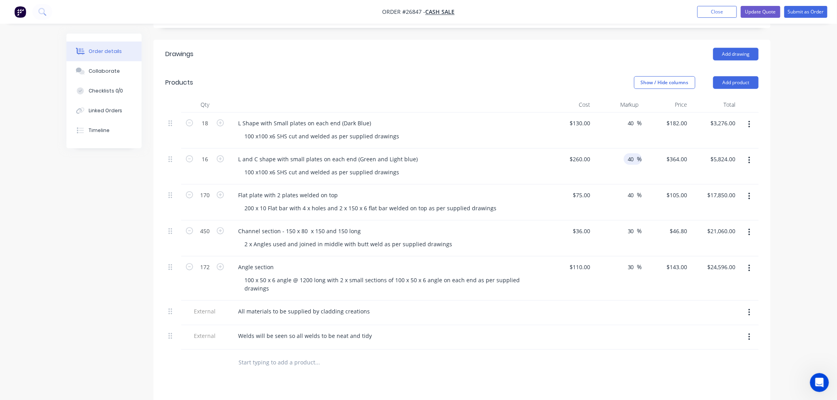
click at [634, 154] on input "40" at bounding box center [632, 159] width 10 height 11
type input "4"
type input "30"
type input "$338.00"
type input "$5,408.00"
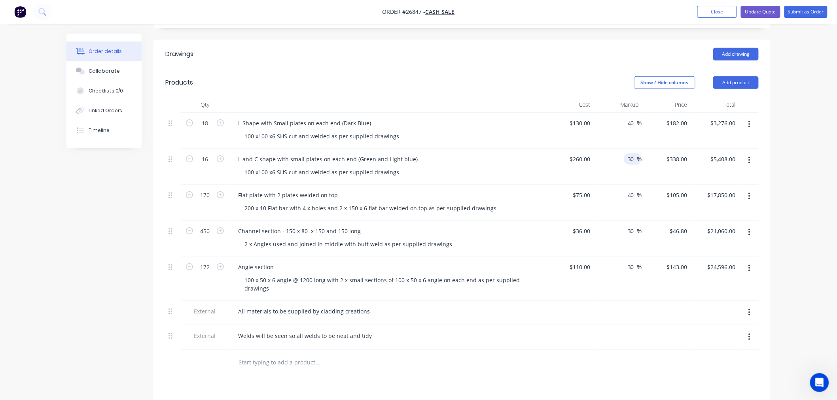
click at [712, 301] on div at bounding box center [715, 313] width 49 height 25
click at [636, 118] on input "40" at bounding box center [632, 123] width 10 height 11
type input "4"
type input "30"
type input "$169.00"
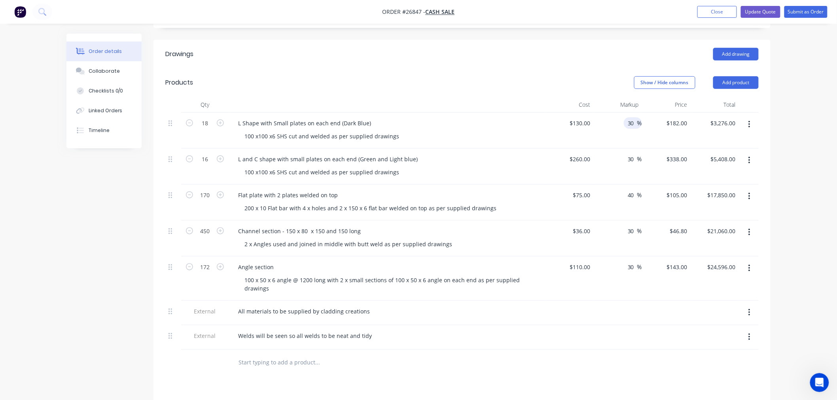
type input "$3,042.00"
click at [536, 77] on div "Show / Hide columns Add product" at bounding box center [525, 82] width 467 height 13
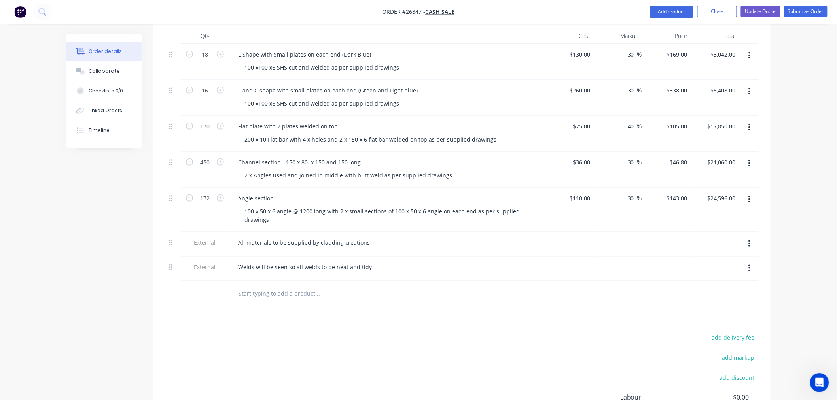
scroll to position [237, 0]
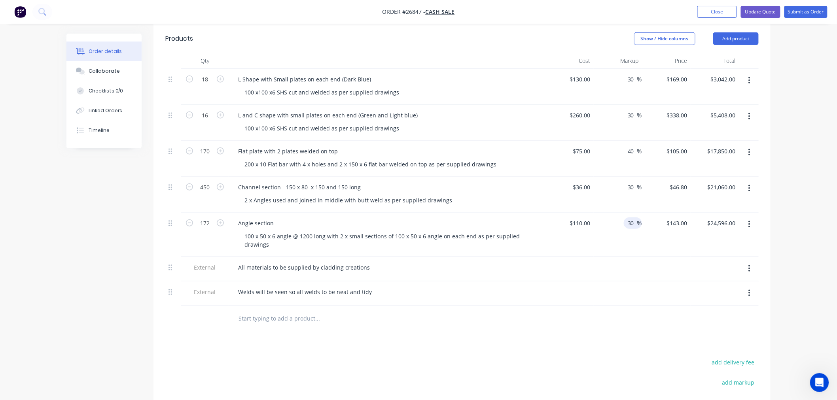
click at [635, 218] on input "30" at bounding box center [632, 223] width 10 height 11
type input "3"
type input "40"
type input "$154.00"
type input "$26,488.00"
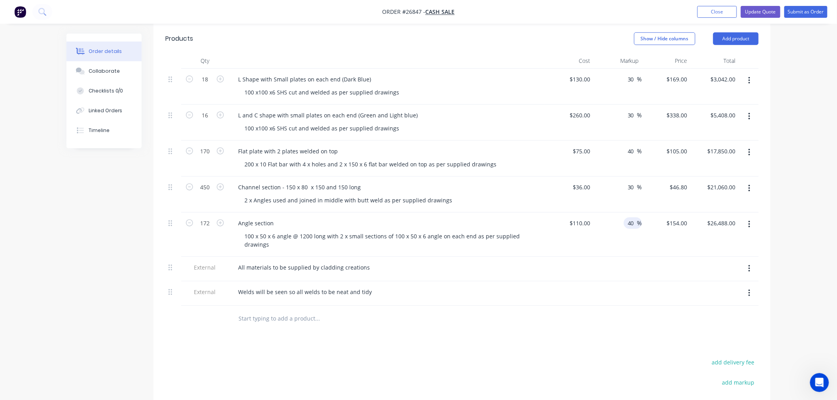
click at [668, 257] on div at bounding box center [666, 269] width 49 height 25
click at [675, 337] on div "Drawings Add drawing Products Show / Hide columns Add product Qty Cost Markup P…" at bounding box center [462, 259] width 617 height 526
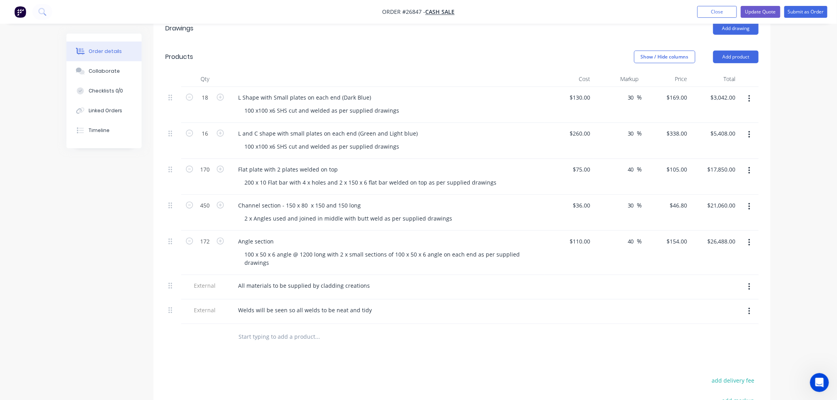
scroll to position [220, 0]
click at [557, 338] on div "Drawings Add drawing Products Show / Hide columns Add product Qty Cost Markup P…" at bounding box center [462, 276] width 617 height 526
click at [635, 91] on input "30" at bounding box center [632, 96] width 10 height 11
type input "35"
type input "$175.50"
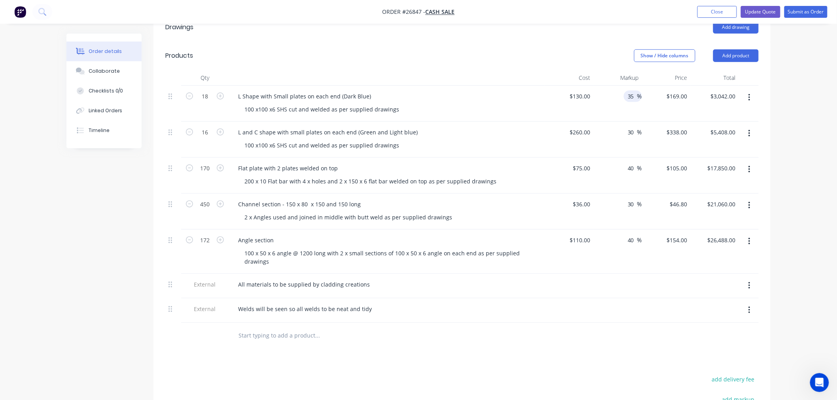
type input "$3,159.00"
click at [657, 94] on div "$175.50 $169.00" at bounding box center [666, 104] width 49 height 36
click at [634, 127] on input "30" at bounding box center [632, 132] width 10 height 11
type input "35"
type input "$351.00"
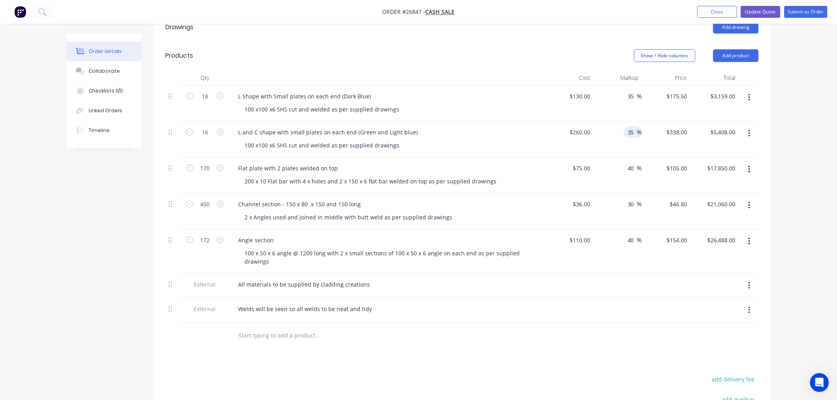
type input "$5,616.00"
click at [624, 138] on div "35 35 %" at bounding box center [618, 140] width 49 height 36
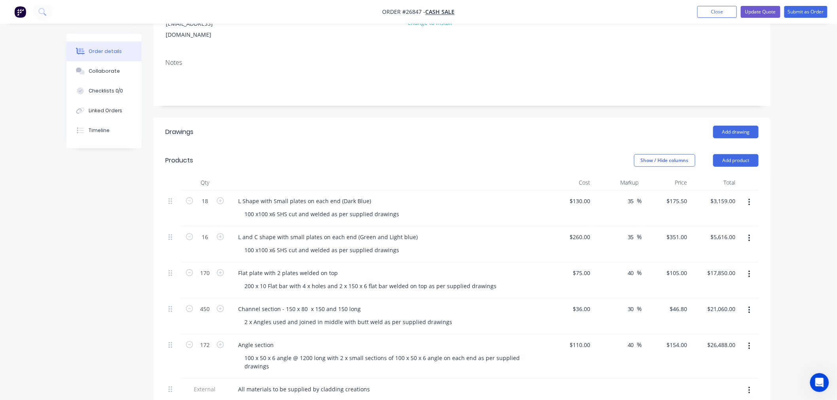
scroll to position [61, 0]
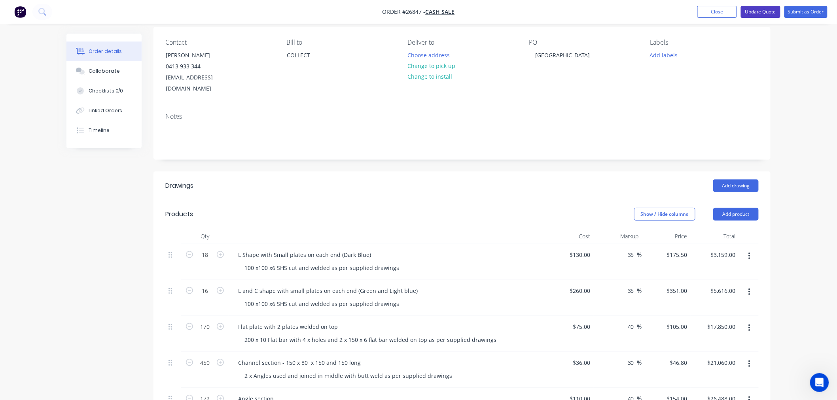
click at [769, 11] on button "Update Quote" at bounding box center [761, 12] width 40 height 12
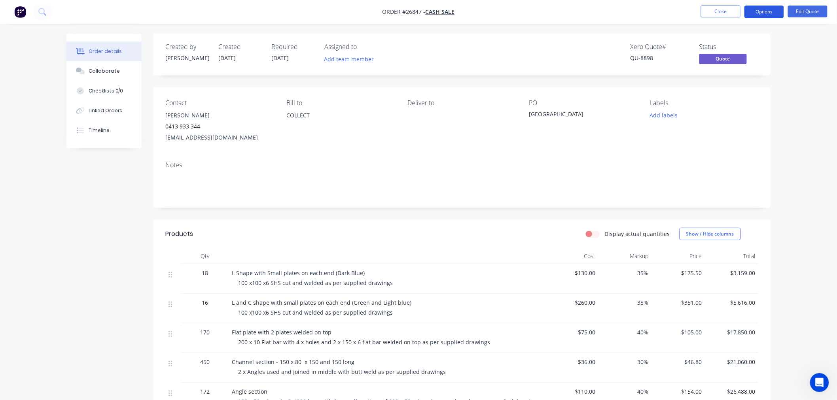
click at [774, 17] on button "Options" at bounding box center [765, 12] width 40 height 13
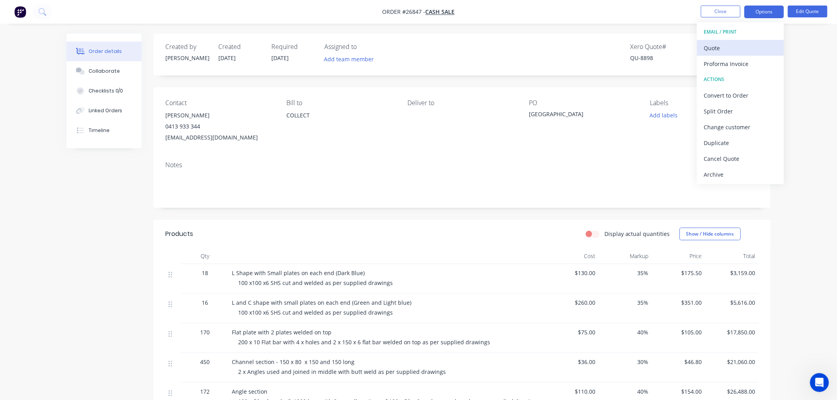
click at [725, 49] on div "Quote" at bounding box center [740, 47] width 73 height 11
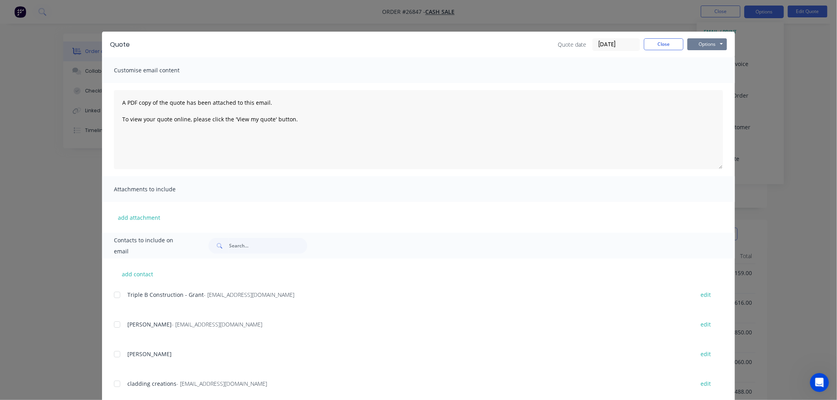
click at [710, 46] on button "Options" at bounding box center [708, 44] width 40 height 12
click at [711, 70] on button "Print" at bounding box center [713, 71] width 51 height 13
click at [659, 44] on button "Close" at bounding box center [664, 44] width 40 height 12
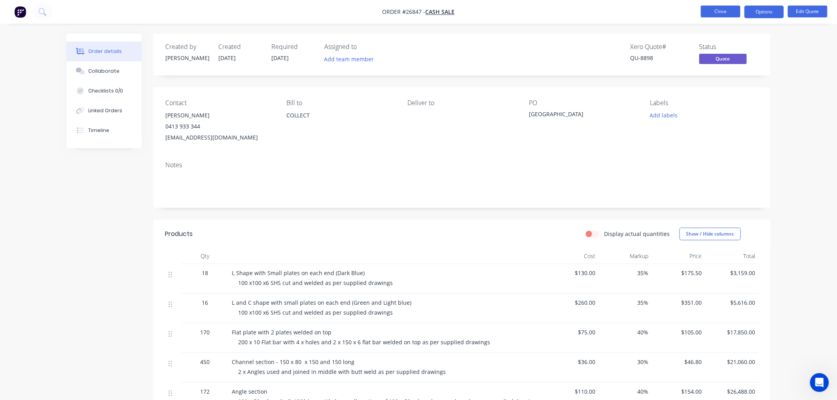
click at [717, 9] on button "Close" at bounding box center [721, 12] width 40 height 12
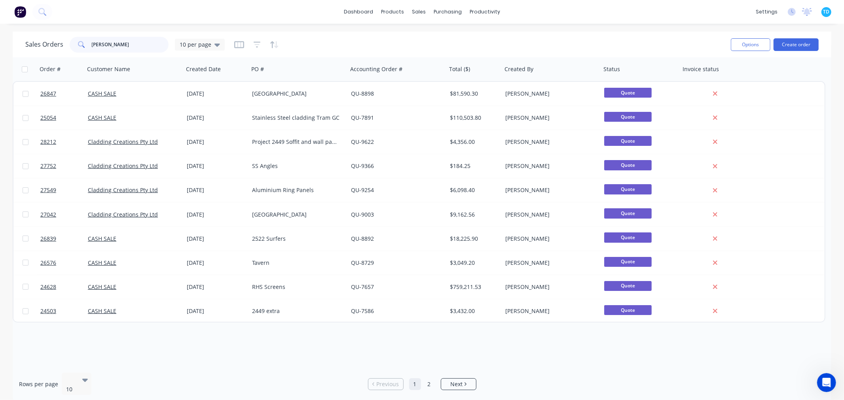
drag, startPoint x: 119, startPoint y: 44, endPoint x: 87, endPoint y: 46, distance: 32.5
click at [87, 46] on div "[PERSON_NAME]" at bounding box center [119, 45] width 99 height 16
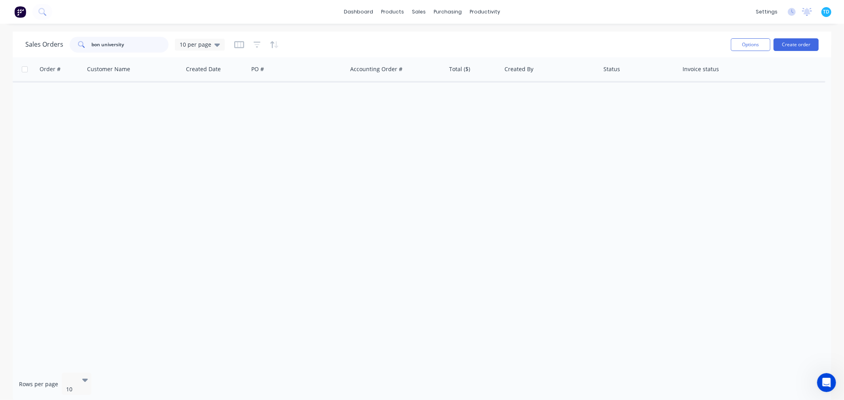
click at [99, 44] on input "bon university" at bounding box center [130, 45] width 77 height 16
type input "[GEOGRAPHIC_DATA]"
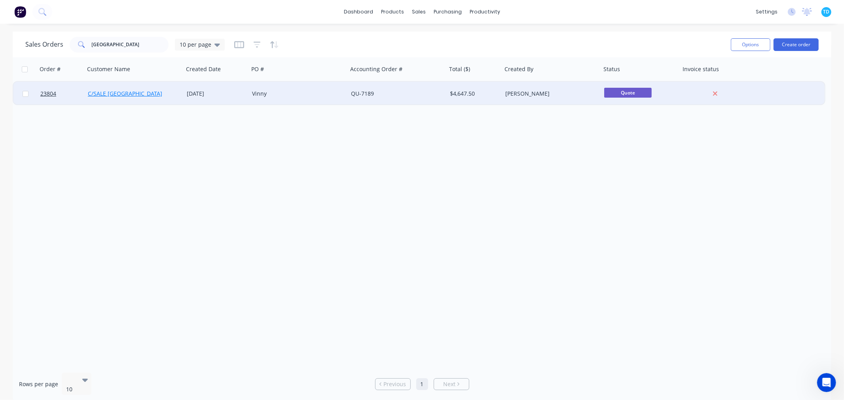
click at [133, 91] on link "C/SALE [GEOGRAPHIC_DATA]" at bounding box center [125, 94] width 74 height 8
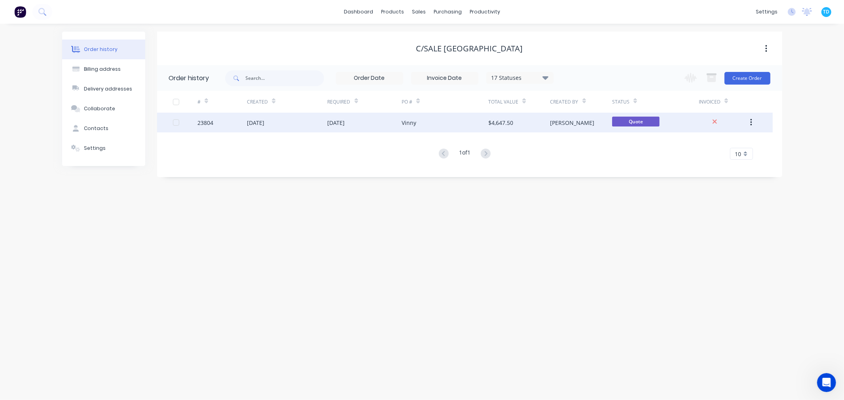
click at [259, 125] on div "[DATE]" at bounding box center [255, 123] width 17 height 8
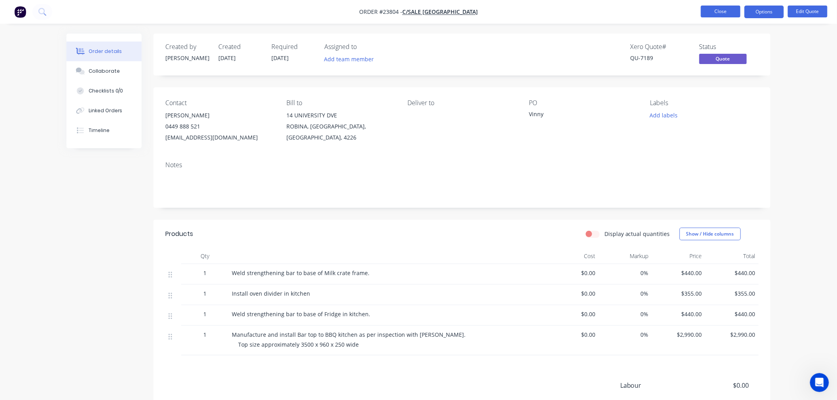
click at [707, 10] on button "Close" at bounding box center [721, 12] width 40 height 12
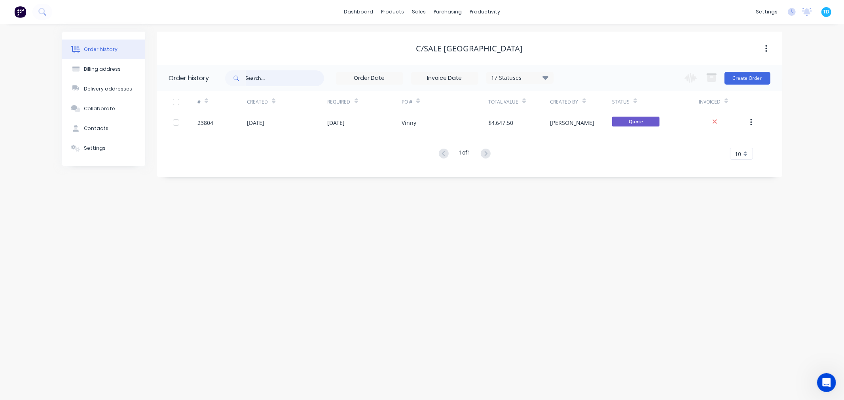
click at [258, 77] on input "text" at bounding box center [285, 78] width 78 height 16
type input "0478911"
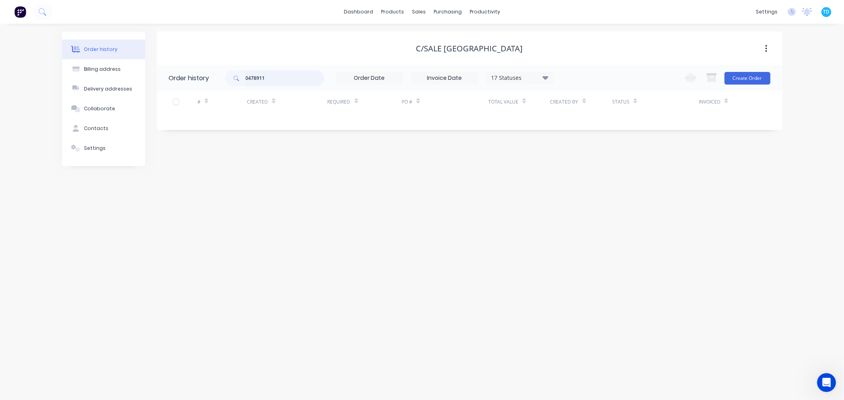
click at [275, 78] on input "0478911" at bounding box center [285, 78] width 78 height 16
type input "0478911386"
drag, startPoint x: 248, startPoint y: 82, endPoint x: 240, endPoint y: 82, distance: 8.3
click at [240, 82] on div "0478911386" at bounding box center [274, 78] width 99 height 16
click at [433, 32] on link "Sales Orders" at bounding box center [460, 38] width 105 height 16
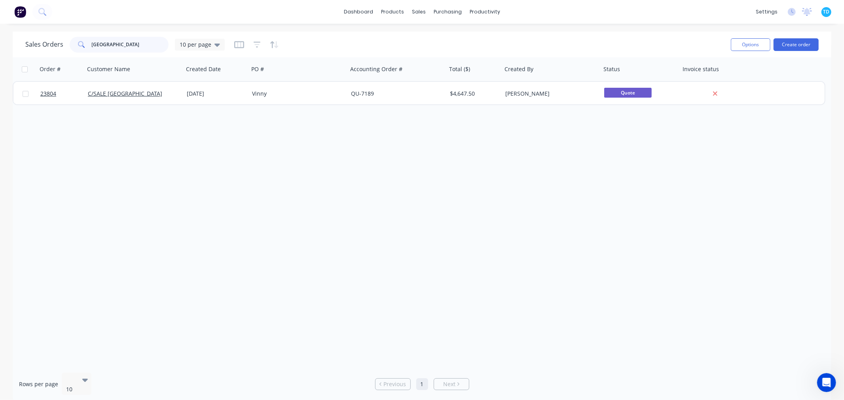
drag, startPoint x: 108, startPoint y: 44, endPoint x: 87, endPoint y: 44, distance: 21.0
click at [87, 44] on div "[GEOGRAPHIC_DATA]" at bounding box center [119, 45] width 99 height 16
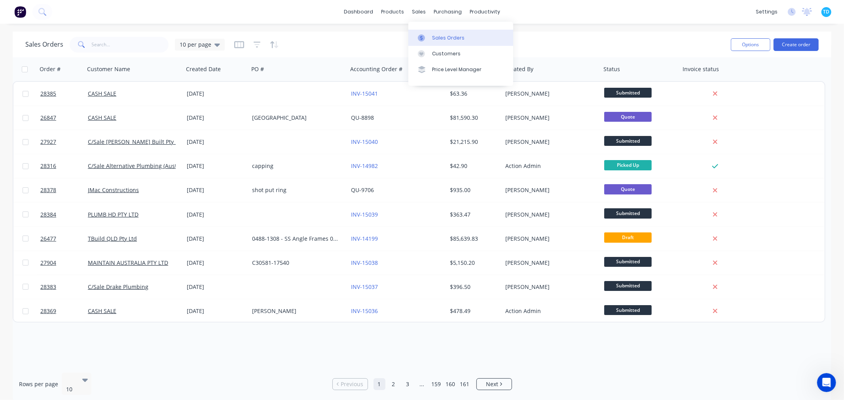
click at [440, 38] on div "Sales Orders" at bounding box center [448, 37] width 32 height 7
click at [99, 44] on input "text" at bounding box center [130, 45] width 77 height 16
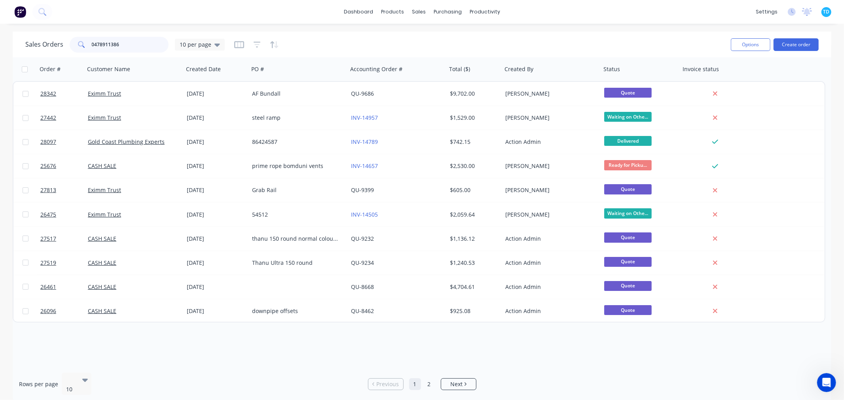
type input "0478911386"
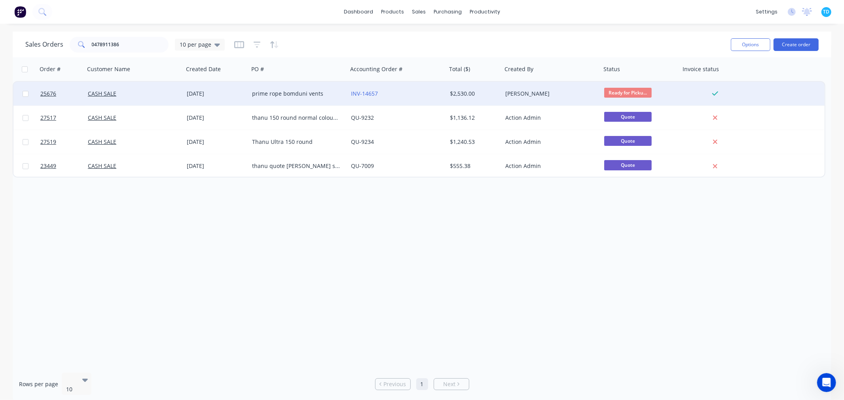
click at [277, 95] on div "prime rope bomduni vents" at bounding box center [296, 94] width 88 height 8
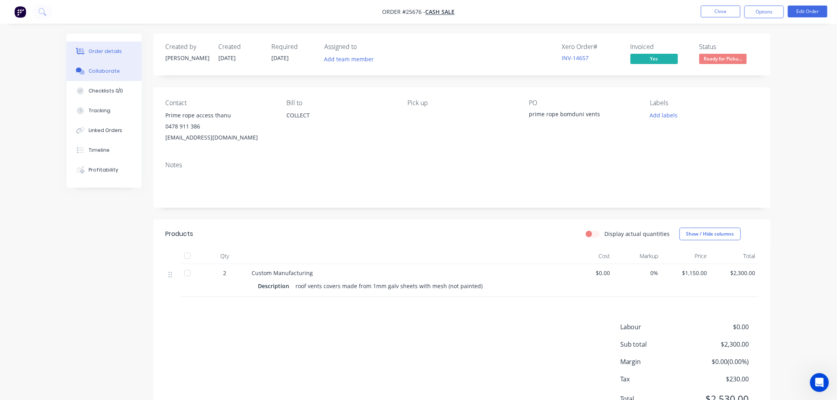
click at [113, 72] on div "Collaborate" at bounding box center [104, 71] width 31 height 7
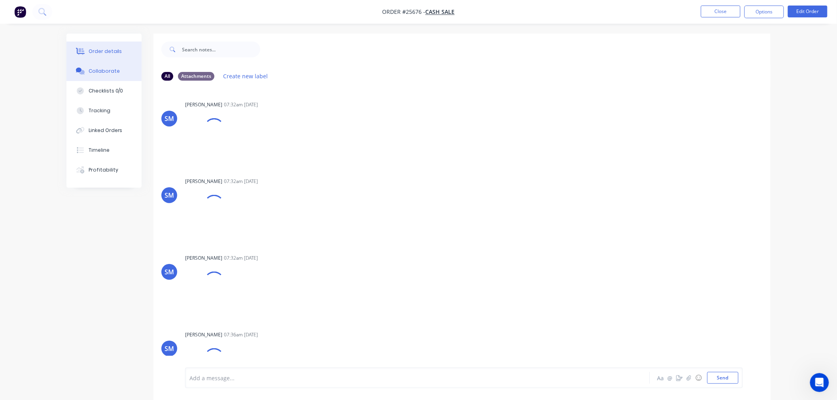
click at [108, 51] on div "Order details" at bounding box center [106, 51] width 34 height 7
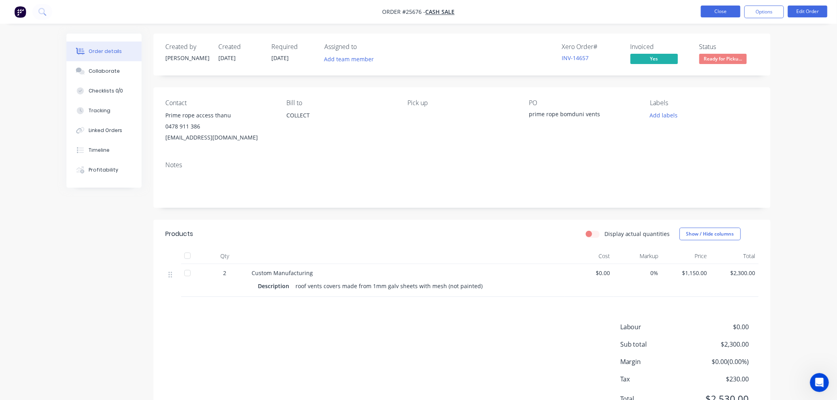
click at [718, 10] on button "Close" at bounding box center [721, 12] width 40 height 12
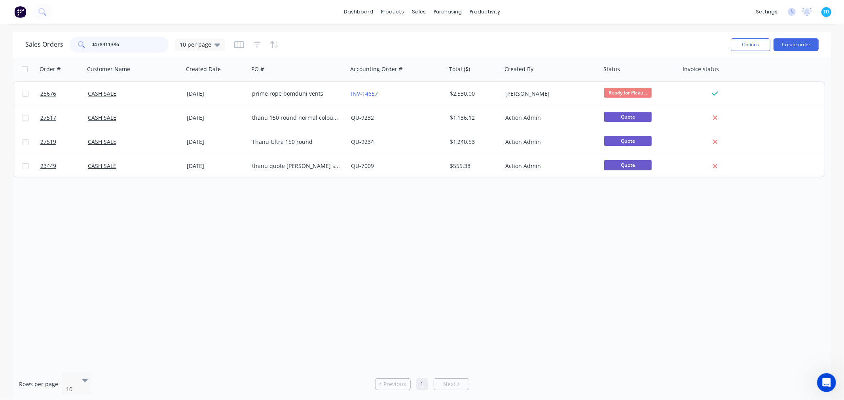
drag, startPoint x: 121, startPoint y: 46, endPoint x: 80, endPoint y: 49, distance: 40.9
click at [82, 50] on div "0478911386" at bounding box center [119, 45] width 99 height 16
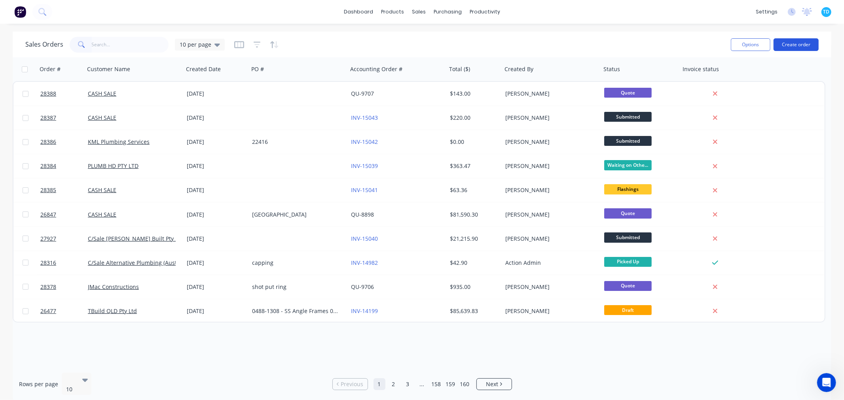
click at [802, 45] on button "Create order" at bounding box center [795, 44] width 45 height 13
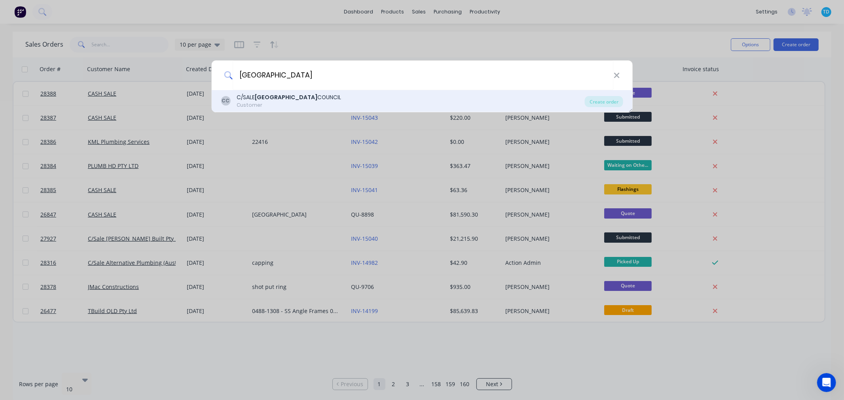
type input "[GEOGRAPHIC_DATA]"
click at [326, 97] on div "C/SALE GOLD COAST CITY COUNCIL" at bounding box center [289, 97] width 104 height 8
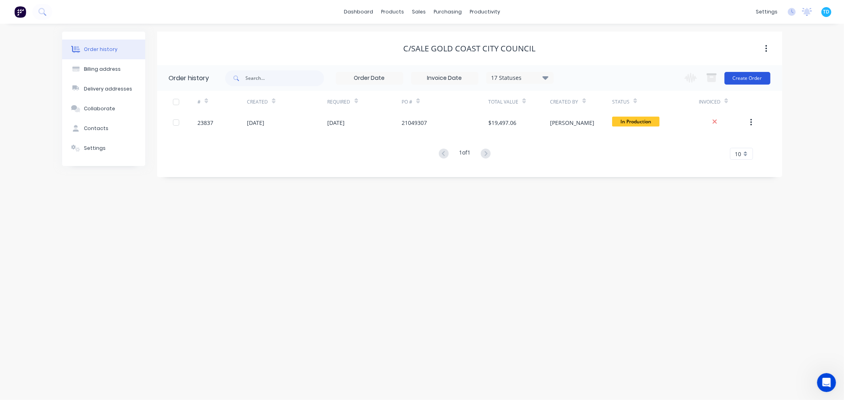
click at [756, 76] on button "Create Order" at bounding box center [747, 78] width 46 height 13
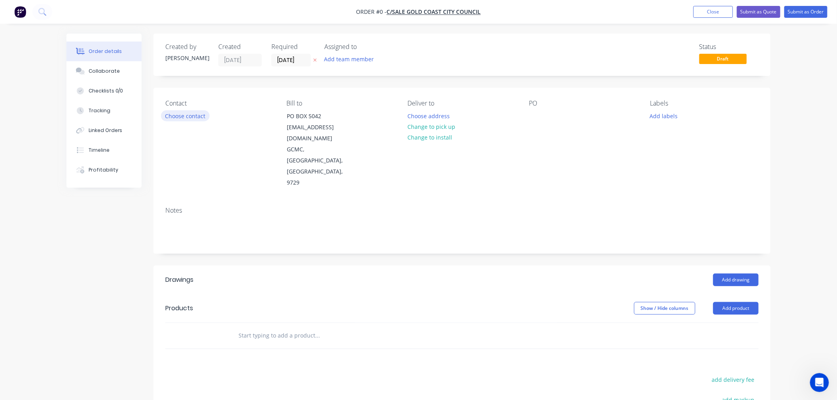
click at [200, 118] on button "Choose contact" at bounding box center [185, 115] width 49 height 11
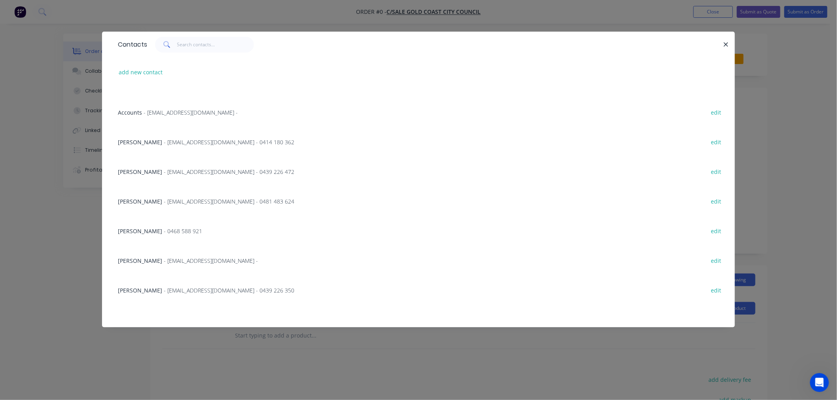
scroll to position [132, 0]
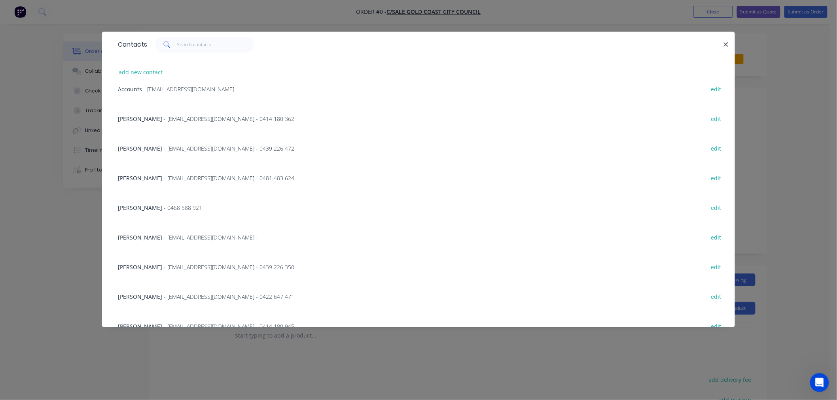
click at [156, 300] on div "[PERSON_NAME] - [EMAIL_ADDRESS][DOMAIN_NAME] - 0422 647 471" at bounding box center [206, 297] width 176 height 8
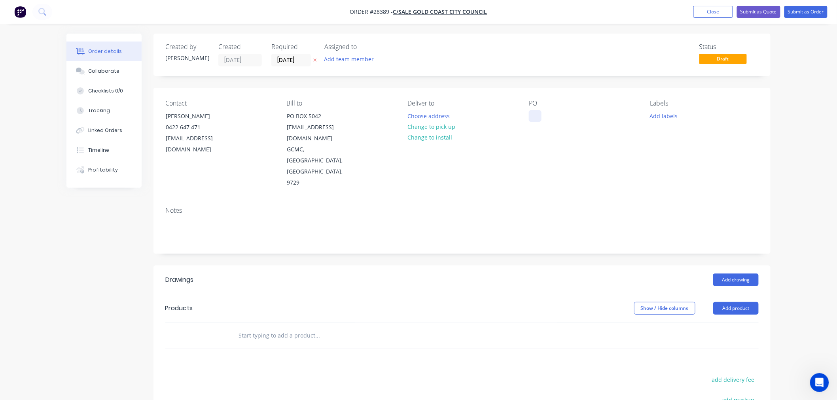
click at [532, 112] on div at bounding box center [535, 115] width 13 height 11
click at [537, 113] on div at bounding box center [535, 115] width 13 height 11
click at [677, 117] on button "Add labels" at bounding box center [664, 115] width 36 height 11
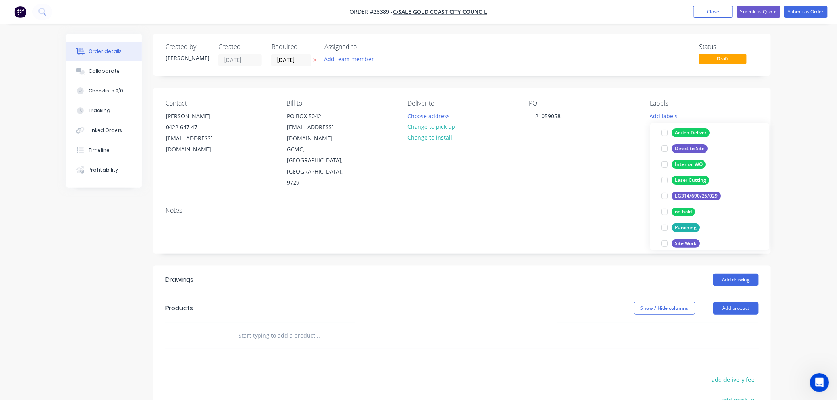
scroll to position [79, 0]
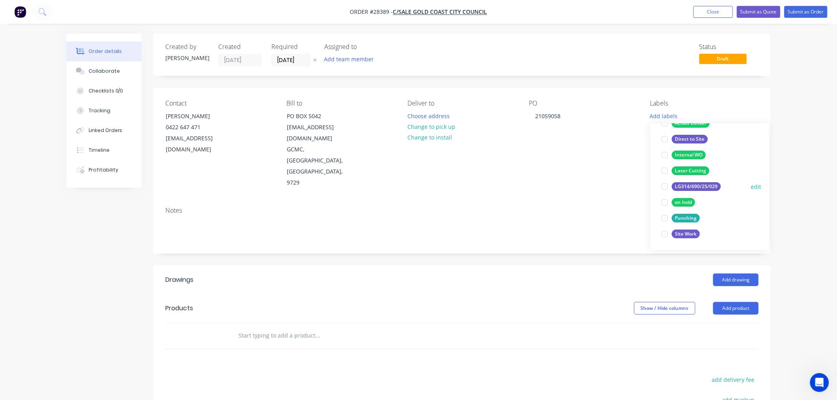
click at [709, 190] on div "LG314/690/25/029" at bounding box center [696, 186] width 49 height 9
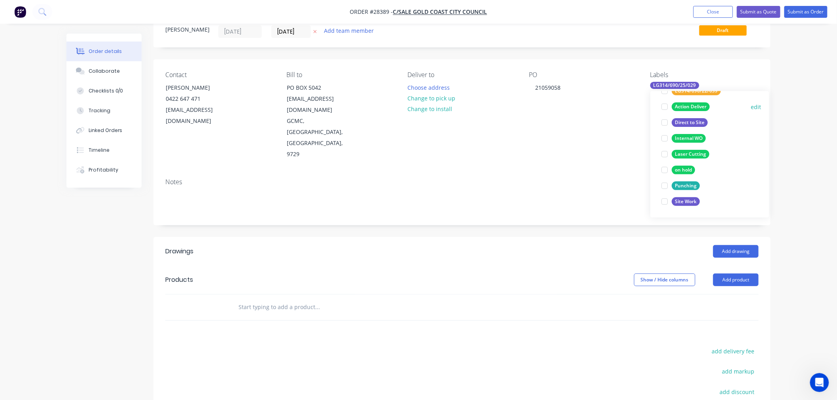
scroll to position [44, 0]
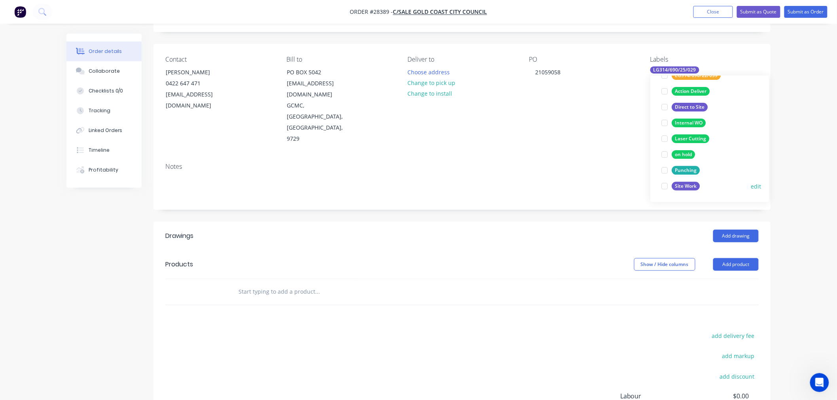
click at [687, 186] on div "Site Work" at bounding box center [686, 186] width 28 height 9
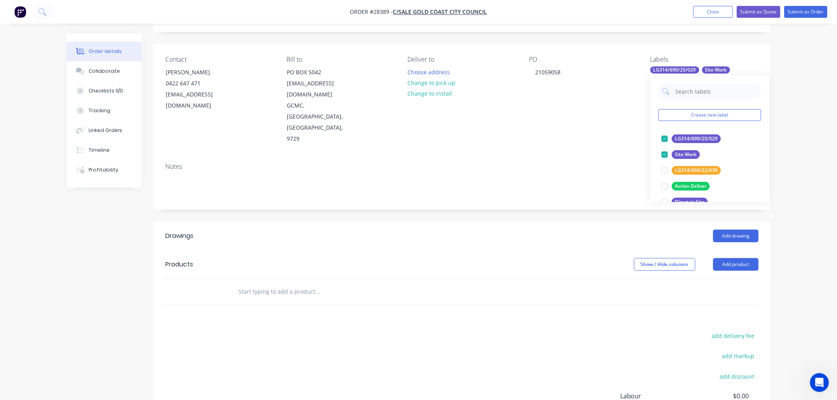
click at [584, 258] on div "Show / Hide columns Add product" at bounding box center [525, 264] width 467 height 13
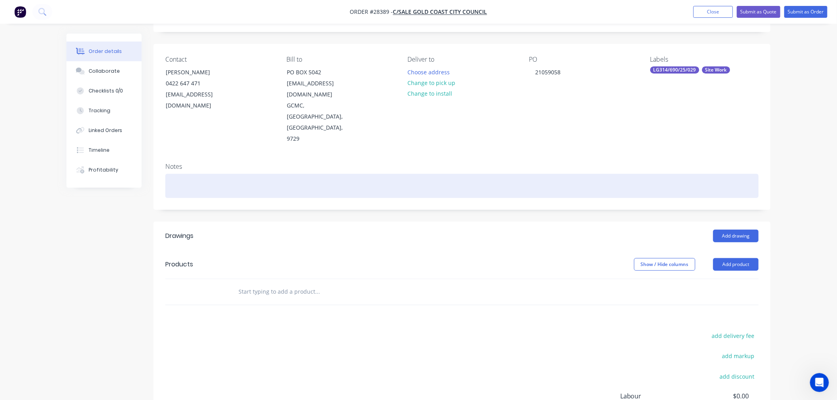
click at [191, 174] on div at bounding box center [461, 186] width 593 height 24
click at [265, 174] on div "This job is part of [DEMOGRAPHIC_DATA] so pleas esee [PERSON_NAME] for pricing …" at bounding box center [461, 186] width 593 height 24
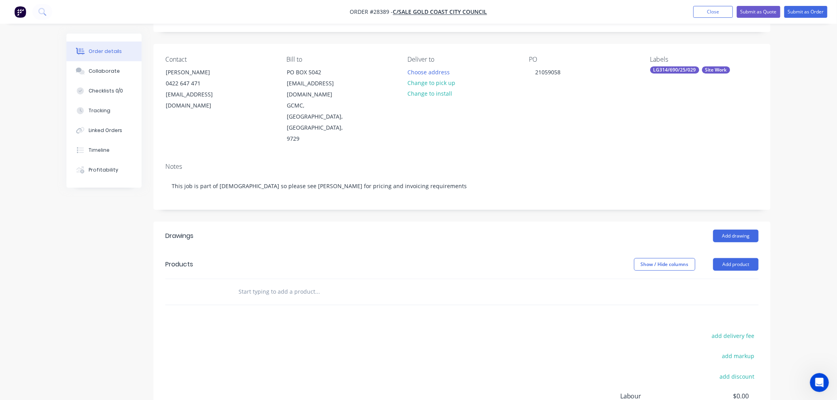
click at [364, 258] on div "Show / Hide columns Add product" at bounding box center [525, 264] width 467 height 13
click at [749, 258] on button "Add product" at bounding box center [735, 264] width 45 height 13
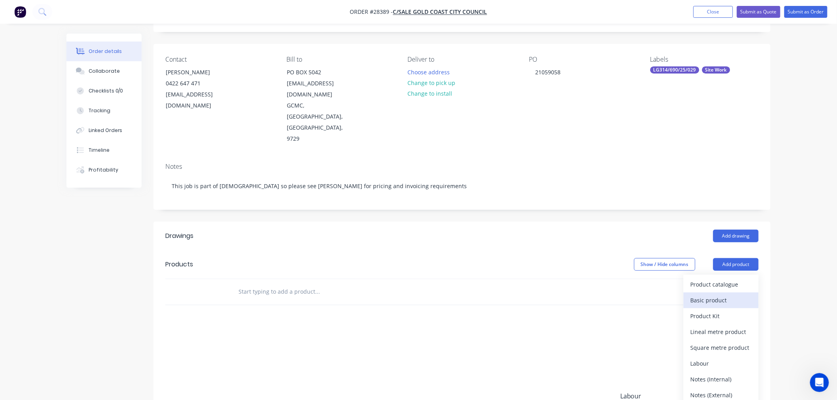
click at [724, 295] on div "Basic product" at bounding box center [721, 300] width 61 height 11
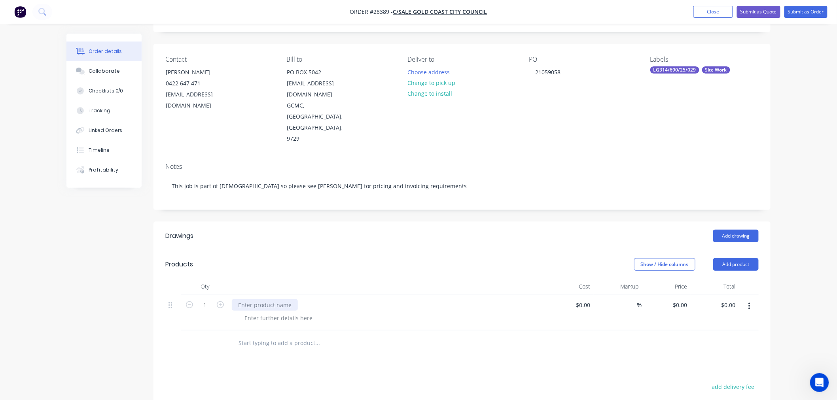
click at [265, 300] on div at bounding box center [265, 305] width 66 height 11
click at [260, 300] on div at bounding box center [265, 305] width 66 height 11
click at [264, 313] on div at bounding box center [278, 318] width 81 height 11
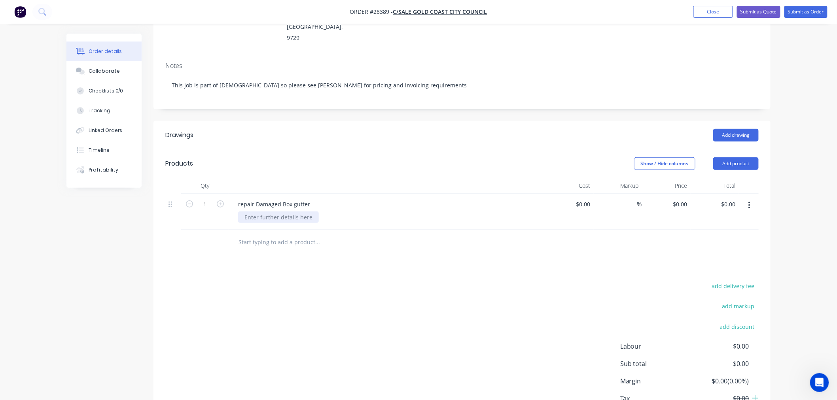
scroll to position [169, 0]
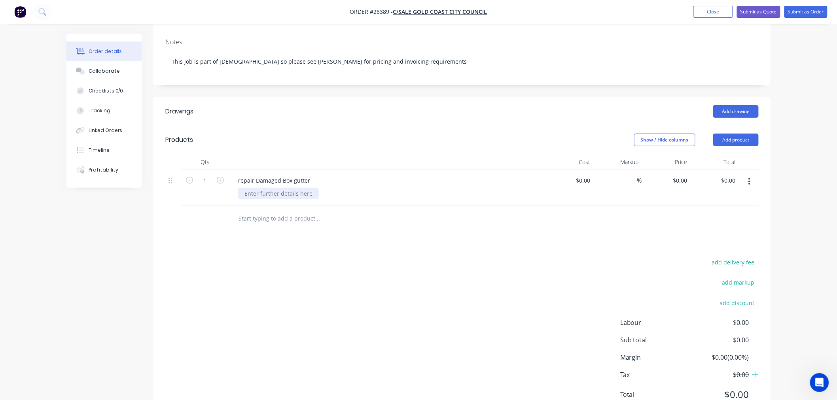
click at [285, 188] on div at bounding box center [278, 193] width 81 height 11
click at [732, 134] on button "Add product" at bounding box center [735, 140] width 45 height 13
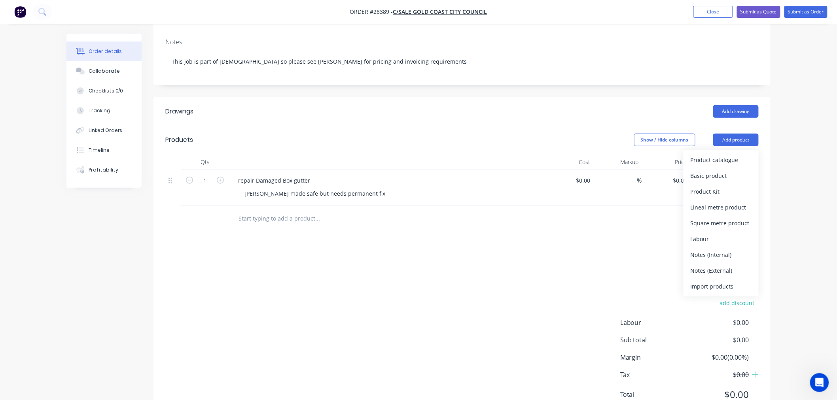
click at [720, 265] on div "Notes (External)" at bounding box center [721, 270] width 61 height 11
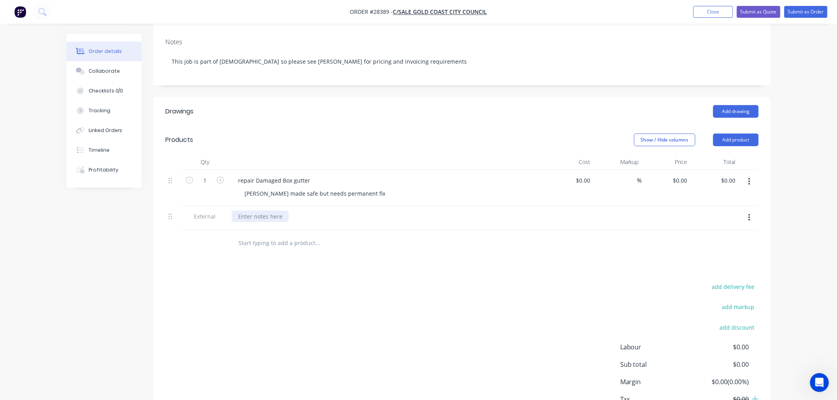
click at [260, 211] on div at bounding box center [260, 216] width 57 height 11
click at [257, 211] on div "Pleas ekeep list of all hours and materials for costings" at bounding box center [310, 216] width 156 height 11
click at [323, 282] on div "add delivery fee add markup add discount Labour $0.00 Sub total $0.00 Margin $0…" at bounding box center [461, 358] width 593 height 153
click at [242, 175] on div "repair Damaged Box gutter" at bounding box center [274, 180] width 85 height 11
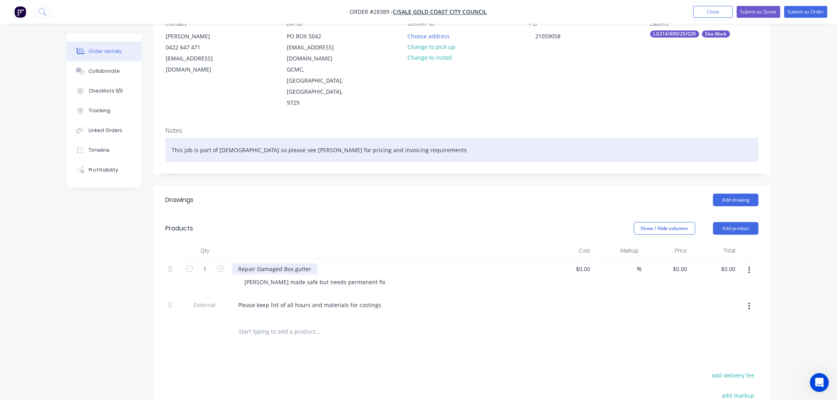
scroll to position [0, 0]
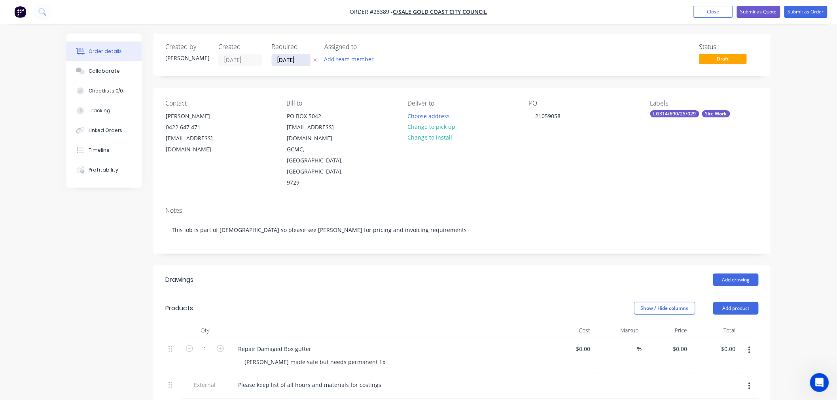
click at [283, 62] on input "[DATE]" at bounding box center [291, 60] width 39 height 12
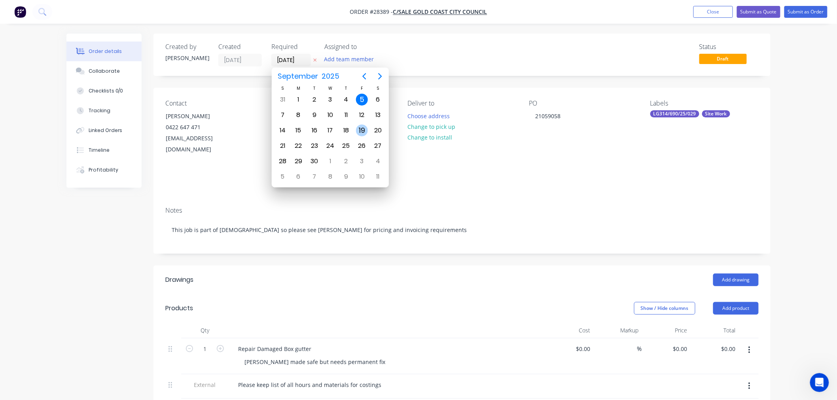
click at [364, 132] on div "19" at bounding box center [362, 131] width 12 height 12
type input "[DATE]"
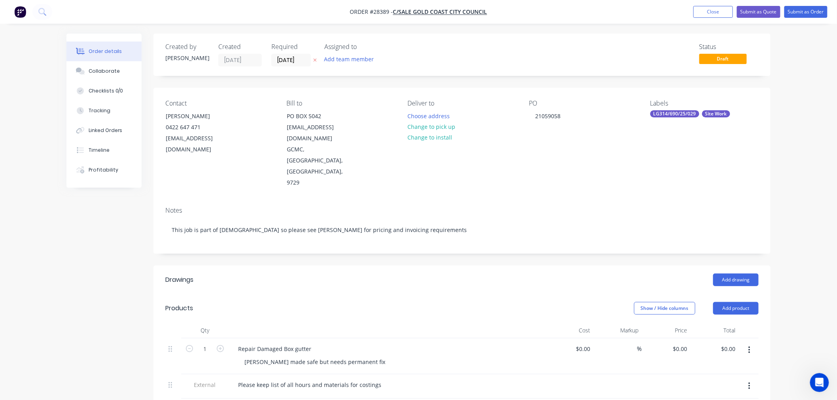
click at [476, 302] on div "Show / Hide columns Add product" at bounding box center [525, 308] width 467 height 13
click at [435, 136] on button "Change to install" at bounding box center [430, 137] width 53 height 11
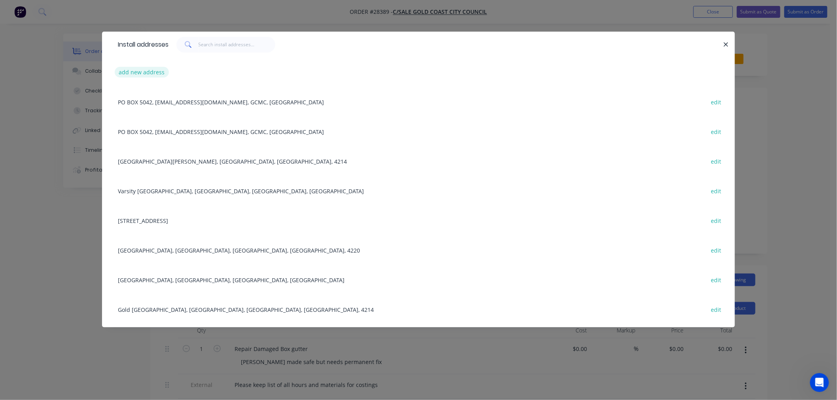
click at [145, 69] on button "add new address" at bounding box center [142, 72] width 54 height 11
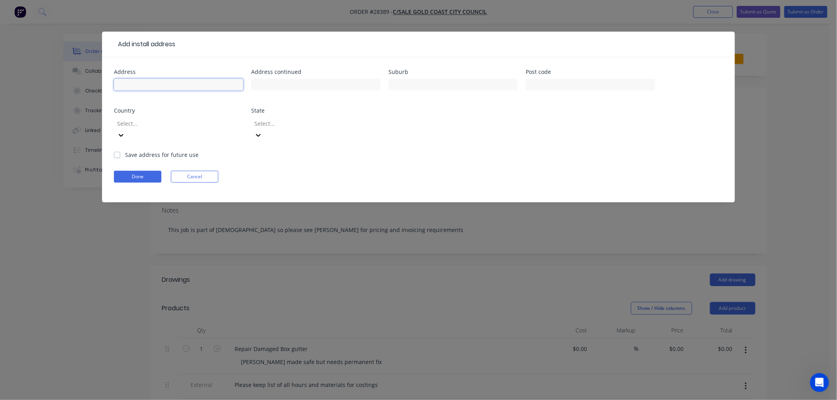
click at [184, 84] on input "text" at bounding box center [178, 85] width 129 height 12
type input "Surfers Paradise"
click at [136, 151] on label "Save address for future use" at bounding box center [162, 155] width 74 height 8
click at [120, 151] on input "Save address for future use" at bounding box center [117, 155] width 6 height 8
checkbox input "true"
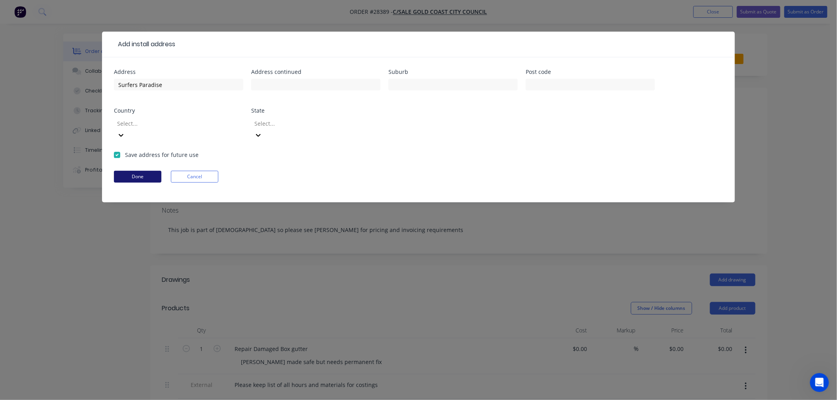
click at [139, 171] on button "Done" at bounding box center [137, 177] width 47 height 12
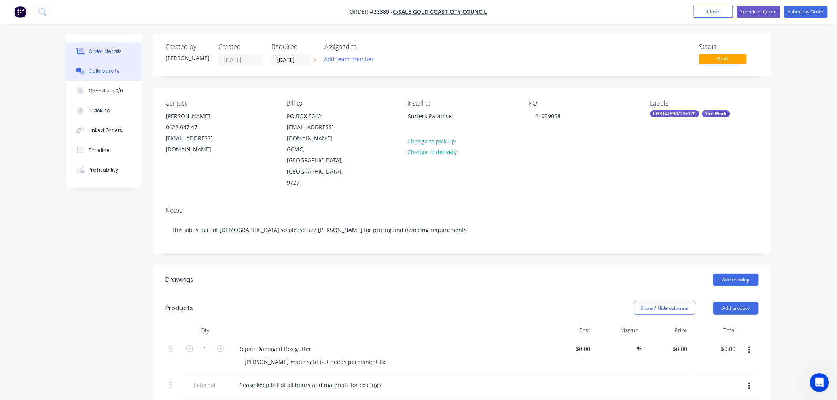
click at [119, 68] on button "Collaborate" at bounding box center [103, 71] width 75 height 20
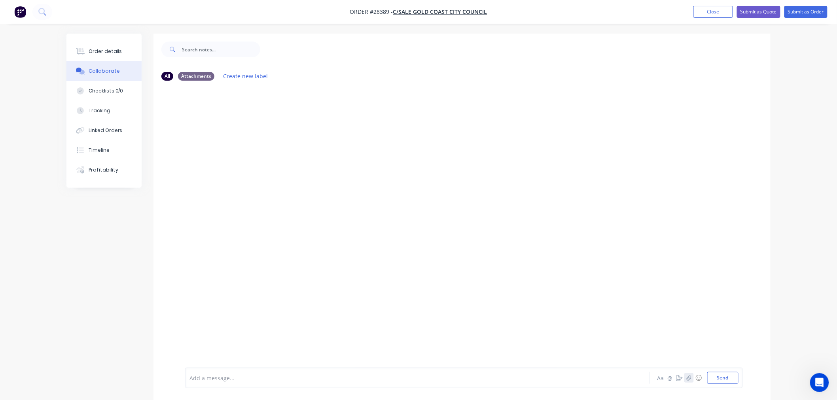
click at [687, 378] on icon "button" at bounding box center [689, 378] width 5 height 6
click at [214, 348] on div at bounding box center [207, 349] width 21 height 21
click at [723, 381] on button "Send" at bounding box center [722, 378] width 31 height 12
click at [210, 119] on p "Attachments.zip" at bounding box center [222, 120] width 43 height 8
click at [256, 120] on button "button" at bounding box center [256, 119] width 3 height 11
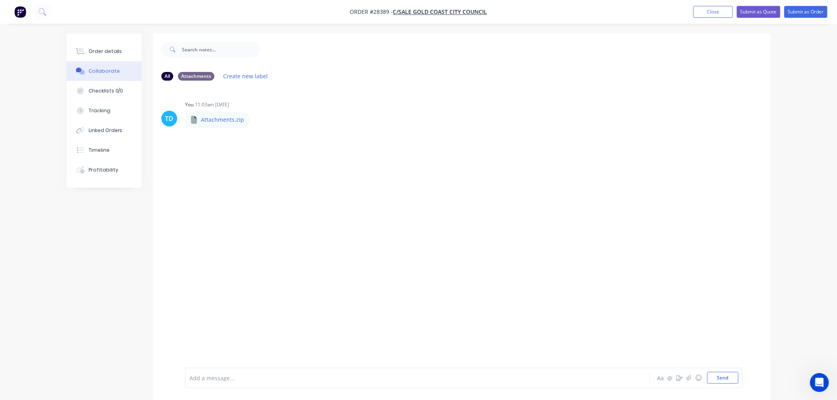
click at [281, 141] on div "TD You 11:03am [DATE] Attachments.zip Attachments.zip Labels Download Delete" at bounding box center [462, 227] width 617 height 281
click at [247, 123] on div "Attachments.zip" at bounding box center [217, 120] width 65 height 16
click at [256, 123] on icon "button" at bounding box center [257, 119] width 2 height 7
click at [274, 138] on button "Download" at bounding box center [308, 141] width 89 height 18
click at [253, 118] on div "Labels Download Delete" at bounding box center [297, 119] width 89 height 11
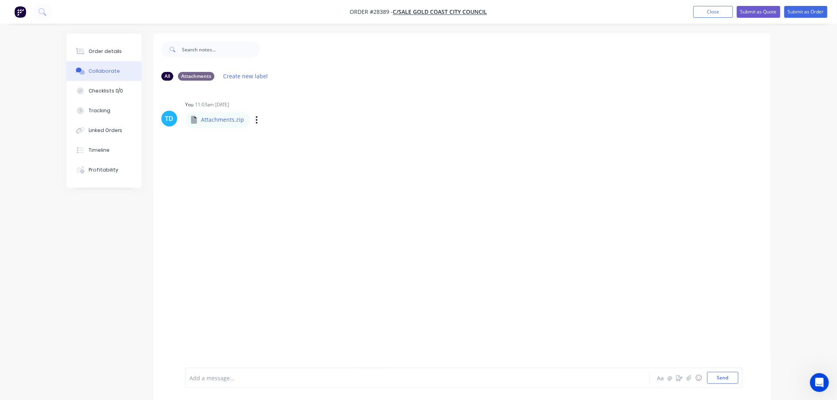
click at [253, 118] on div "Labels Download Delete" at bounding box center [297, 119] width 89 height 11
click at [259, 124] on div "Labels Download Delete" at bounding box center [297, 119] width 89 height 11
click at [256, 123] on icon "button" at bounding box center [257, 119] width 2 height 7
click at [274, 157] on button "Delete" at bounding box center [308, 159] width 89 height 18
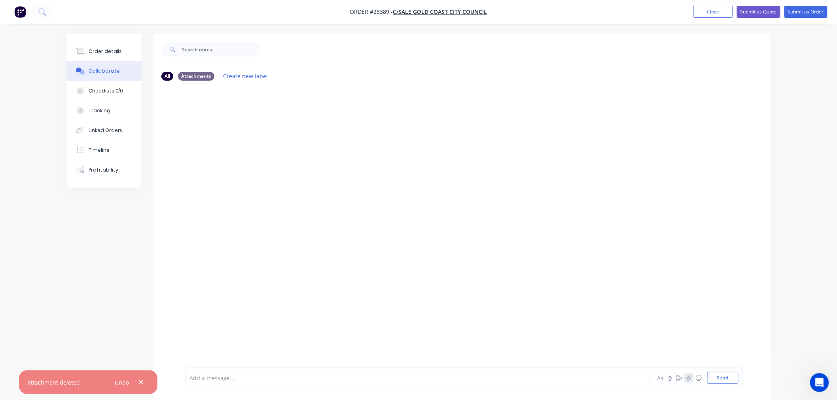
click at [689, 380] on icon "button" at bounding box center [689, 378] width 5 height 6
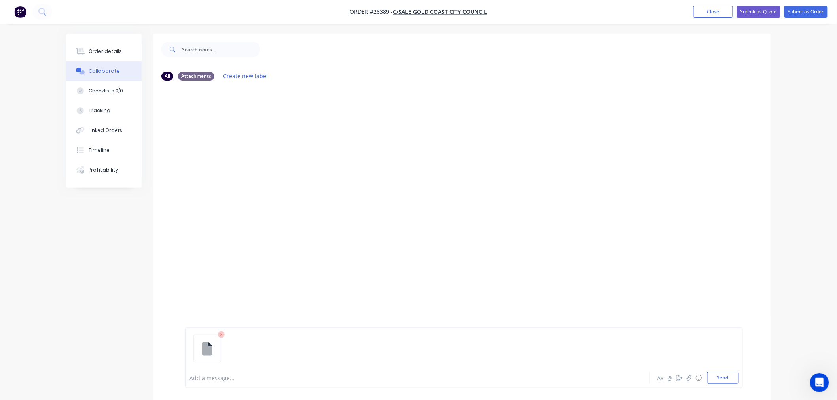
click at [222, 336] on icon at bounding box center [221, 335] width 2 height 2
click at [725, 377] on button "Send" at bounding box center [722, 378] width 31 height 12
click at [228, 119] on p "Location map.eml" at bounding box center [224, 120] width 47 height 8
click at [257, 118] on div "Labels Download Delete" at bounding box center [301, 119] width 89 height 11
click at [260, 119] on icon "button" at bounding box center [261, 119] width 2 height 7
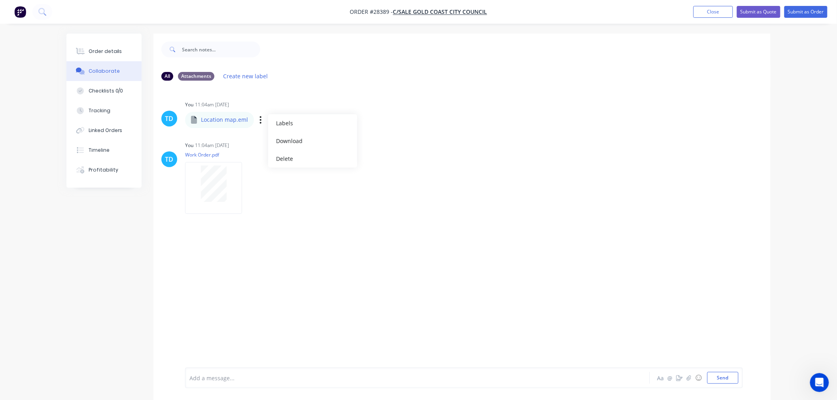
click at [252, 123] on div "Location map.eml" at bounding box center [219, 120] width 69 height 16
click at [373, 210] on div "You 11:04am [DATE] Work Order.pdf Labels Download Delete" at bounding box center [308, 175] width 247 height 71
click at [722, 377] on button "Send" at bounding box center [722, 378] width 31 height 12
click at [712, 377] on button "Send" at bounding box center [722, 378] width 31 height 12
click at [716, 380] on button "Send" at bounding box center [722, 378] width 31 height 12
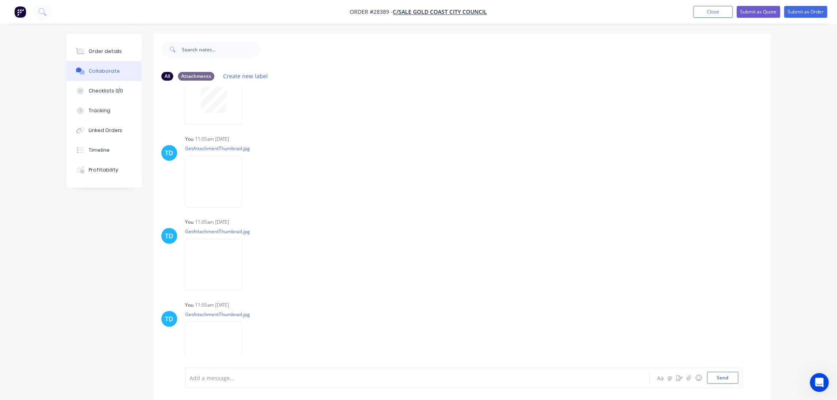
scroll to position [98, 0]
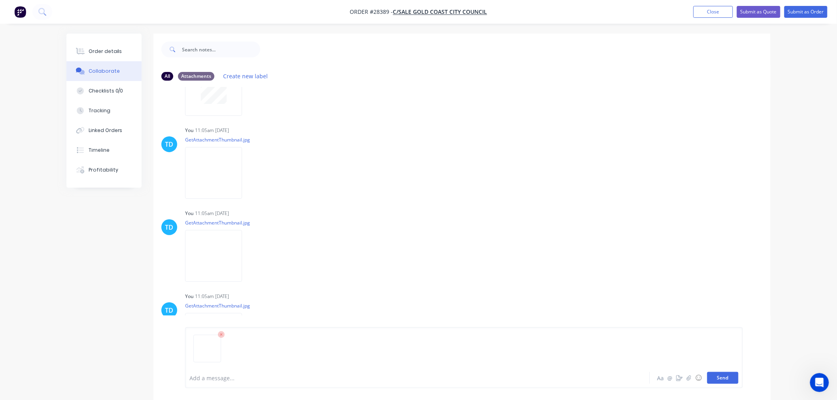
click at [736, 377] on button "Send" at bounding box center [722, 378] width 31 height 12
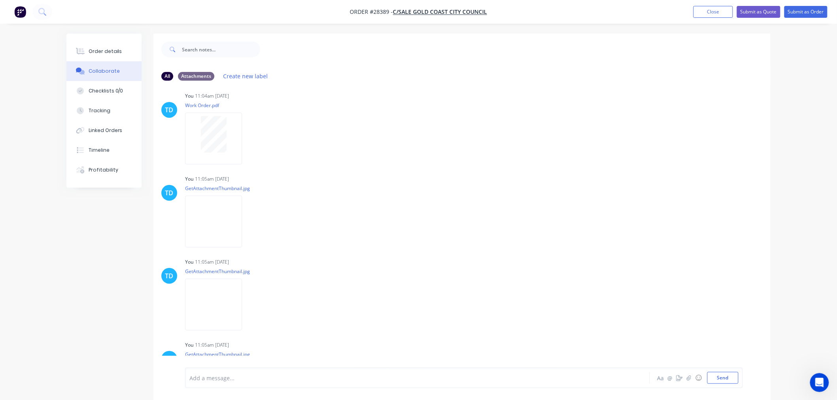
scroll to position [0, 0]
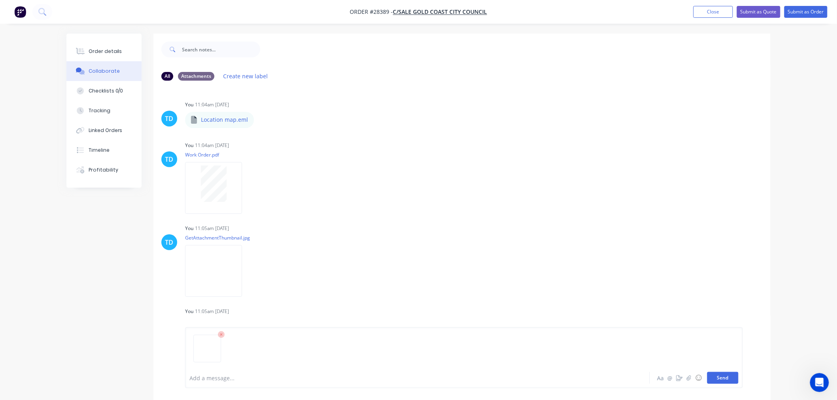
click at [726, 382] on button "Send" at bounding box center [722, 378] width 31 height 12
click at [262, 120] on div "Labels Download Delete" at bounding box center [301, 119] width 89 height 11
click at [260, 120] on icon "button" at bounding box center [261, 120] width 2 height 9
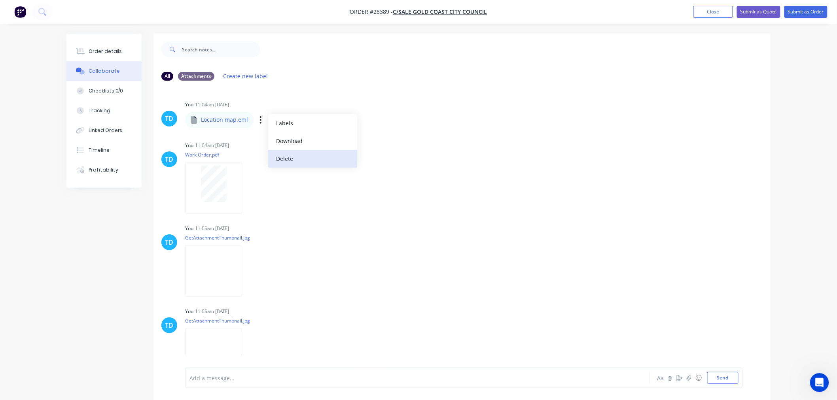
click at [279, 159] on button "Delete" at bounding box center [312, 159] width 89 height 18
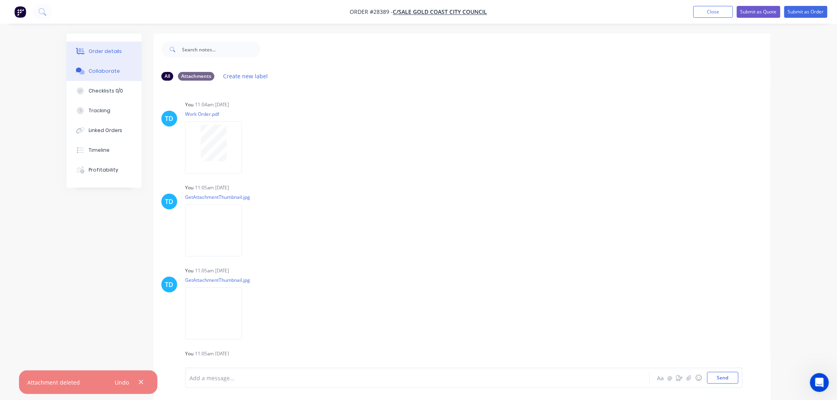
click at [123, 51] on button "Order details" at bounding box center [103, 52] width 75 height 20
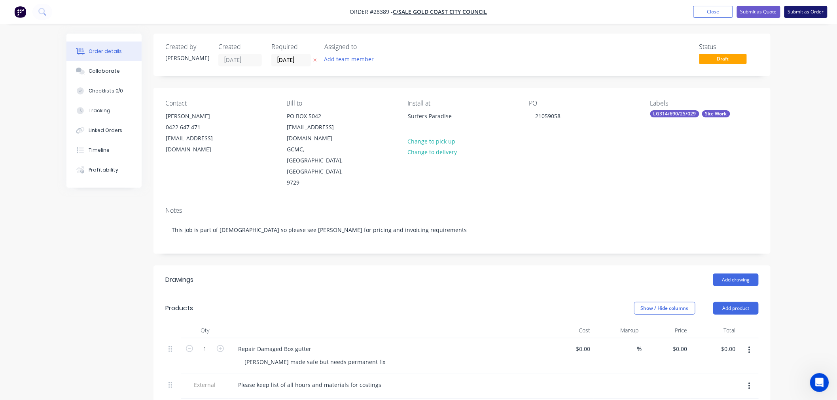
click at [806, 10] on button "Submit as Order" at bounding box center [806, 12] width 43 height 12
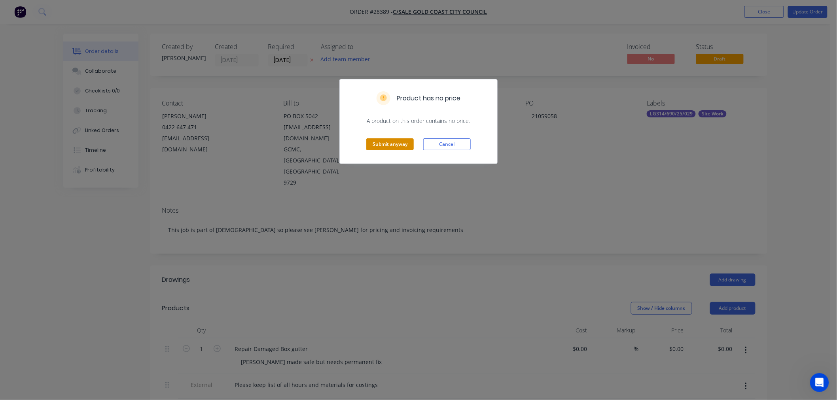
click at [377, 147] on button "Submit anyway" at bounding box center [389, 144] width 47 height 12
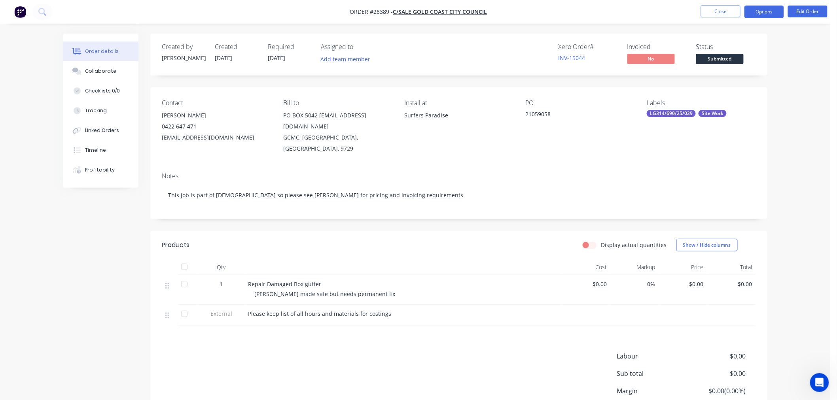
click at [766, 13] on button "Options" at bounding box center [765, 12] width 40 height 13
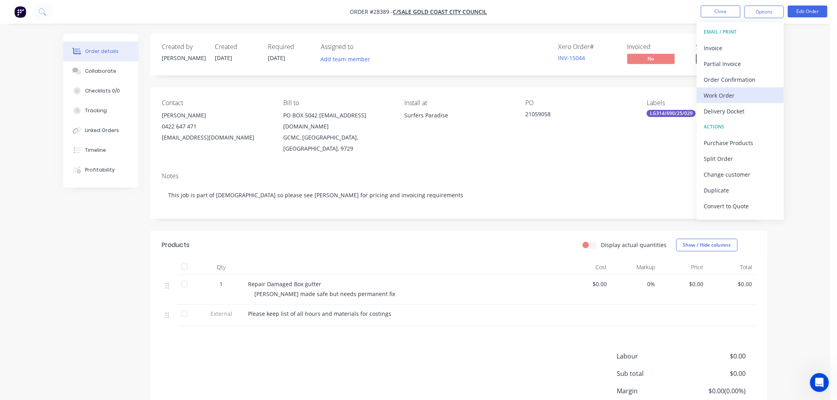
click at [725, 93] on div "Work Order" at bounding box center [740, 95] width 73 height 11
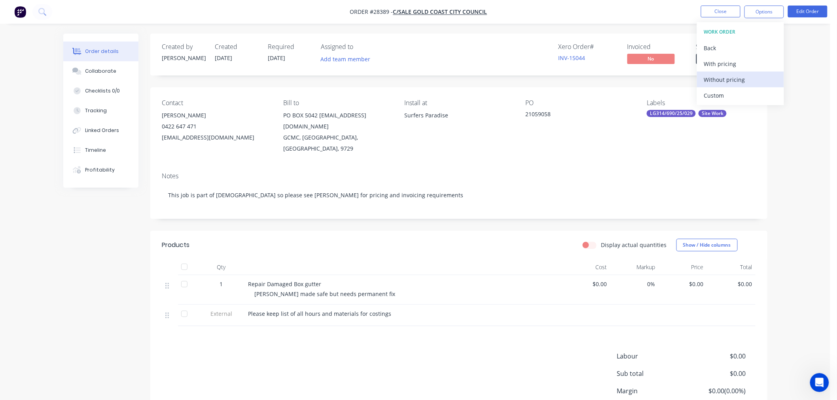
click at [727, 83] on div "Without pricing" at bounding box center [740, 79] width 73 height 11
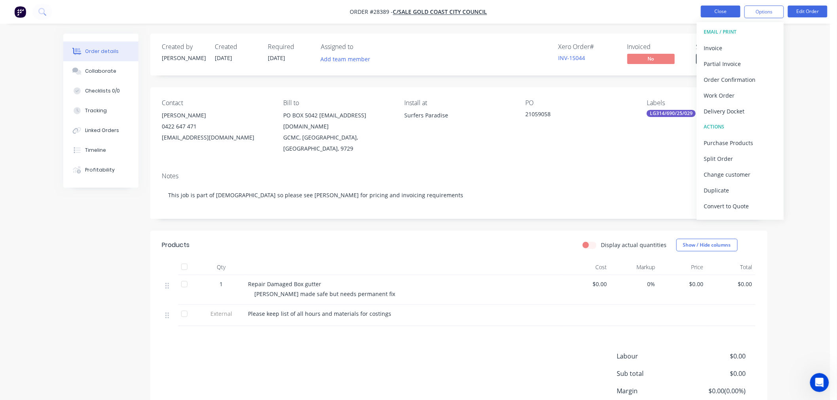
click at [725, 9] on button "Close" at bounding box center [721, 12] width 40 height 12
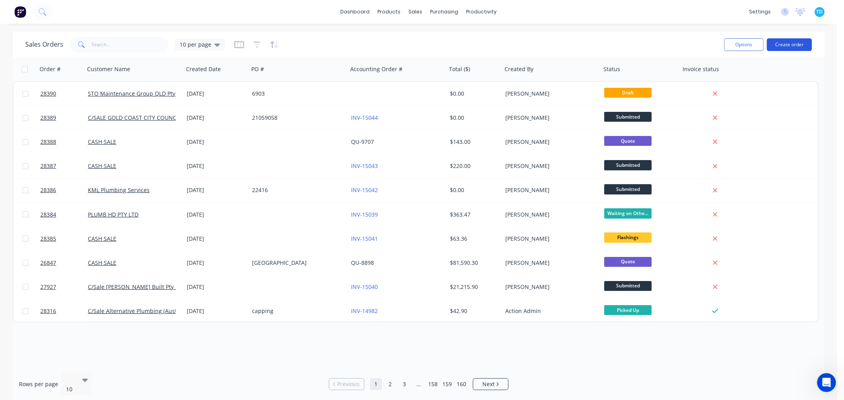
click at [800, 45] on button "Create order" at bounding box center [789, 44] width 45 height 13
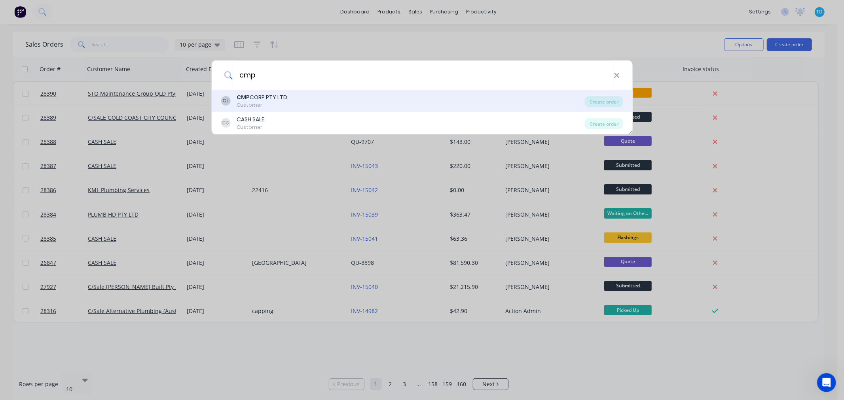
type input "cmp"
click at [267, 94] on div "CMP CORP PTY LTD" at bounding box center [262, 97] width 51 height 8
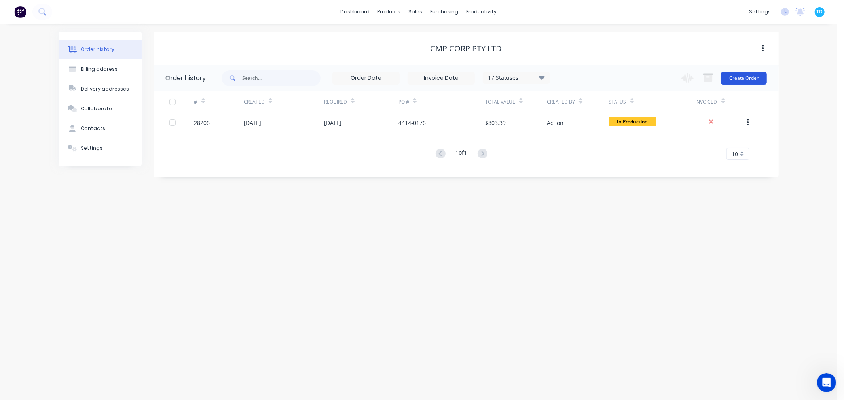
click at [734, 81] on button "Create Order" at bounding box center [744, 78] width 46 height 13
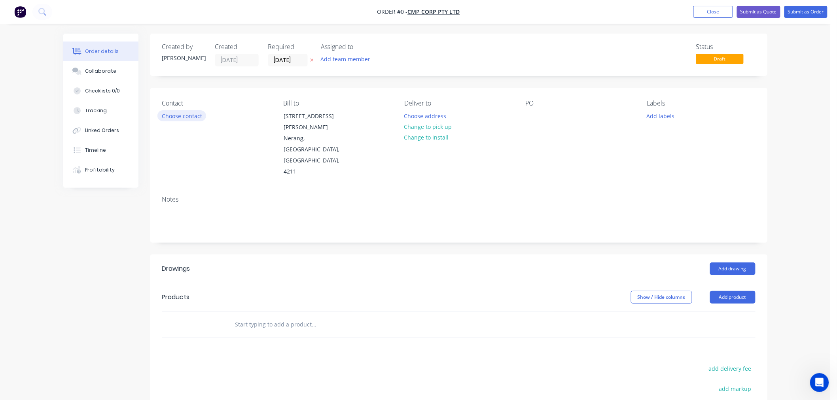
click at [174, 118] on button "Choose contact" at bounding box center [181, 115] width 49 height 11
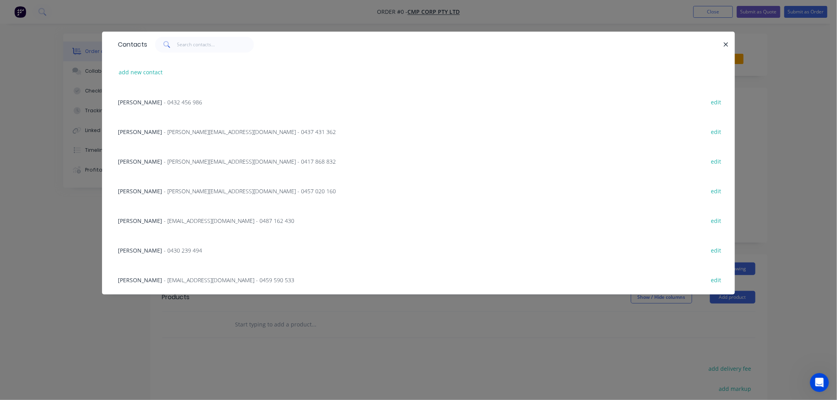
click at [163, 190] on div "[PERSON_NAME] - [PERSON_NAME][EMAIL_ADDRESS][DOMAIN_NAME] - 0457 020 160" at bounding box center [227, 191] width 218 height 8
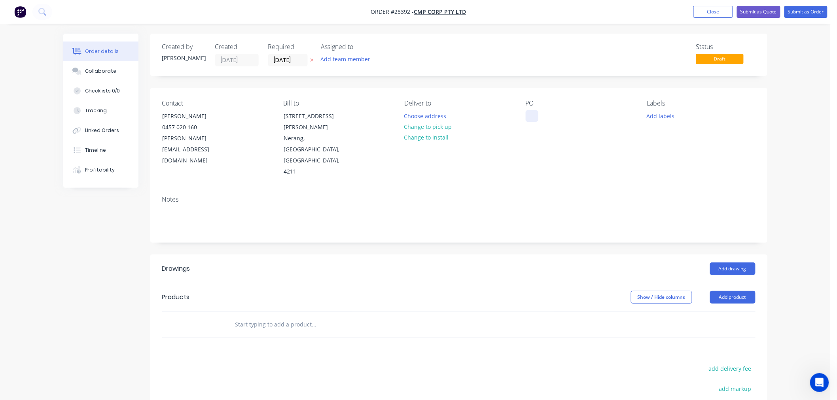
click at [535, 118] on div at bounding box center [532, 115] width 13 height 11
click at [424, 127] on button "Change to pick up" at bounding box center [428, 126] width 56 height 11
click at [527, 111] on div at bounding box center [532, 115] width 13 height 11
click at [649, 112] on button "Add labels" at bounding box center [661, 115] width 36 height 11
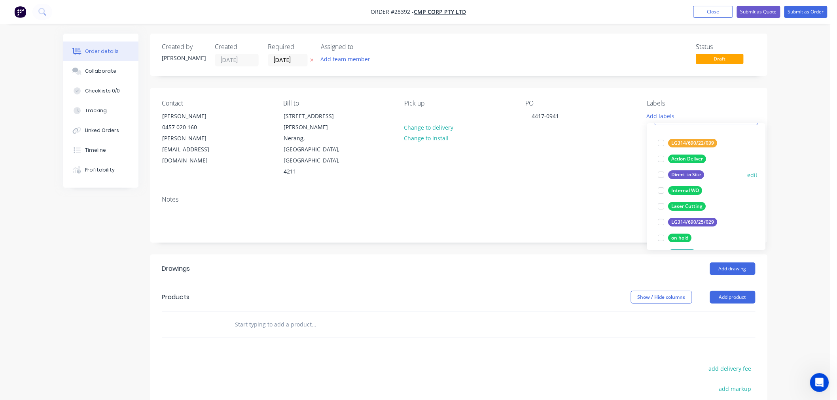
scroll to position [44, 0]
click at [681, 204] on div "Laser Cutting" at bounding box center [688, 206] width 38 height 9
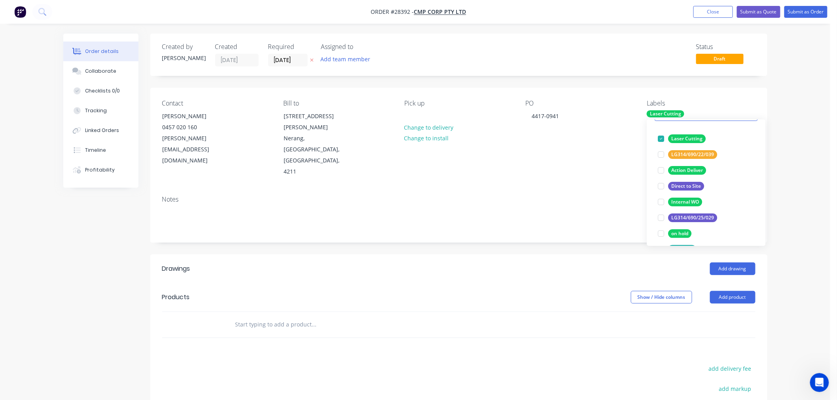
click at [550, 255] on header "Drawings Add drawing" at bounding box center [458, 269] width 617 height 28
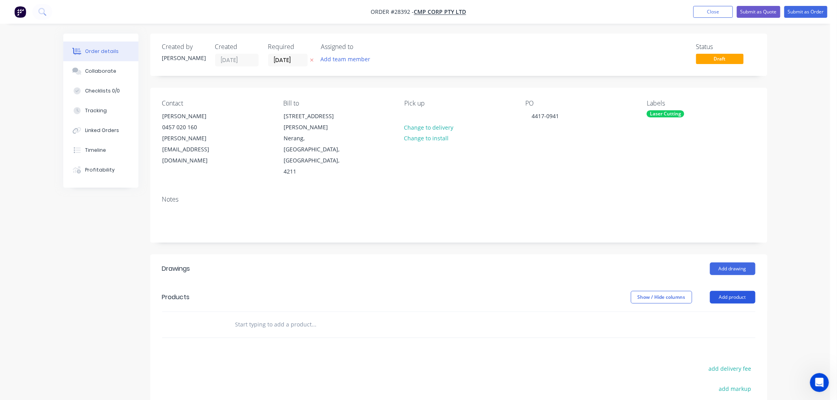
click at [733, 291] on button "Add product" at bounding box center [732, 297] width 45 height 13
click at [715, 328] on div "Basic product" at bounding box center [718, 333] width 61 height 11
click at [250, 332] on div at bounding box center [262, 337] width 66 height 11
drag, startPoint x: 218, startPoint y: 304, endPoint x: 231, endPoint y: 310, distance: 14.7
click at [218, 334] on icon "button" at bounding box center [217, 337] width 7 height 7
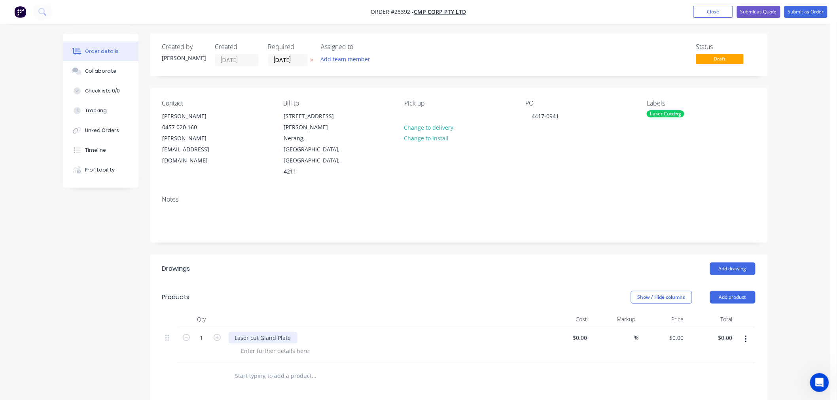
type input "2"
click at [250, 345] on div at bounding box center [275, 350] width 81 height 11
click at [332, 345] on div "3mm Aluminium plate as per draewing supplied - 350 x 350 x 3" at bounding box center [325, 350] width 181 height 11
click at [331, 345] on div "3mm Aluminium plate as per draewing supplied - 350 x 350 x 3" at bounding box center [325, 350] width 181 height 11
click at [327, 345] on div "3mm Aluminium plate as per draewing supplied - 350 x 350 x 3" at bounding box center [325, 350] width 181 height 11
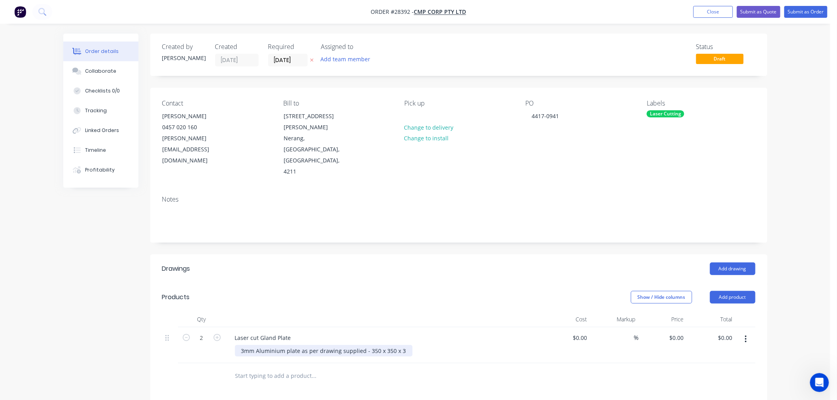
click at [278, 345] on div "3mm Aluminium plate as per drawing supplied - 350 x 350 x 3" at bounding box center [324, 350] width 178 height 11
drag, startPoint x: 102, startPoint y: 70, endPoint x: 75, endPoint y: 82, distance: 29.4
click at [102, 70] on div "Collaborate" at bounding box center [100, 71] width 31 height 7
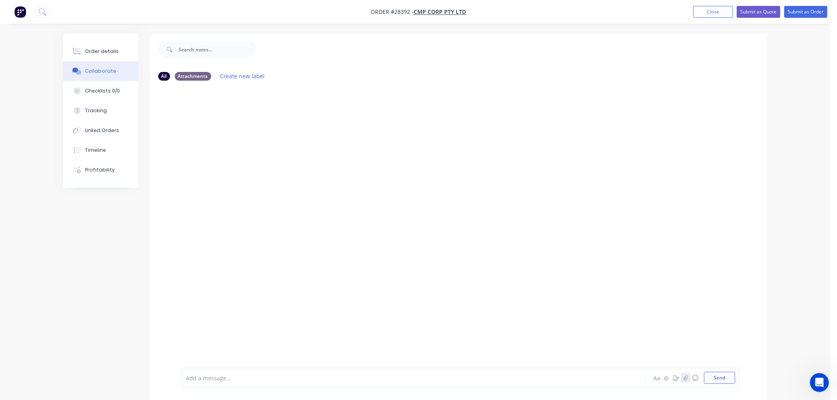
click at [685, 378] on icon "button" at bounding box center [685, 378] width 5 height 6
click at [721, 381] on button "Send" at bounding box center [719, 378] width 31 height 12
click at [102, 49] on div "Order details" at bounding box center [102, 51] width 34 height 7
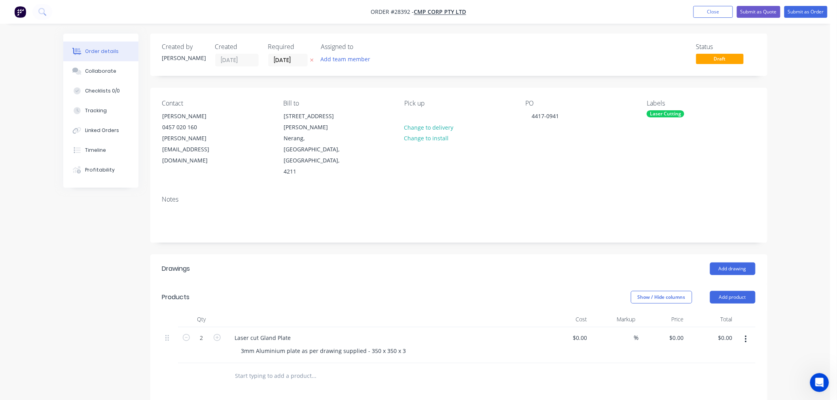
click at [730, 283] on header "Products Show / Hide columns Add product" at bounding box center [458, 297] width 617 height 28
click at [730, 291] on button "Add product" at bounding box center [732, 297] width 45 height 13
click at [263, 368] on div at bounding box center [257, 373] width 57 height 11
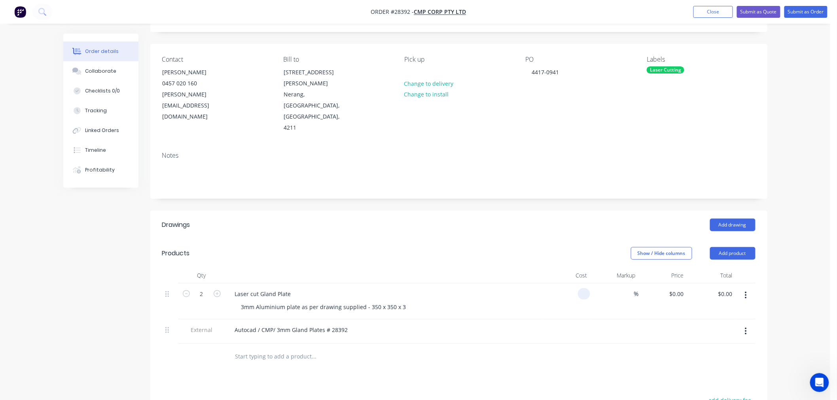
click at [585, 288] on input at bounding box center [585, 293] width 9 height 11
type input "$55.00"
type input "$110.00"
click at [593, 320] on div at bounding box center [614, 332] width 49 height 25
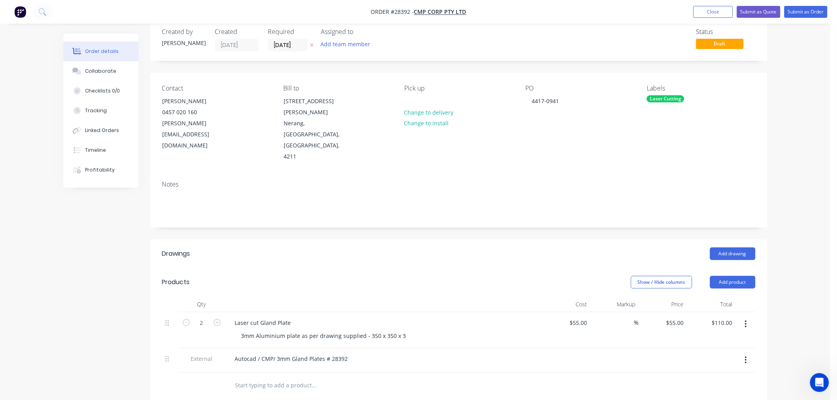
scroll to position [0, 0]
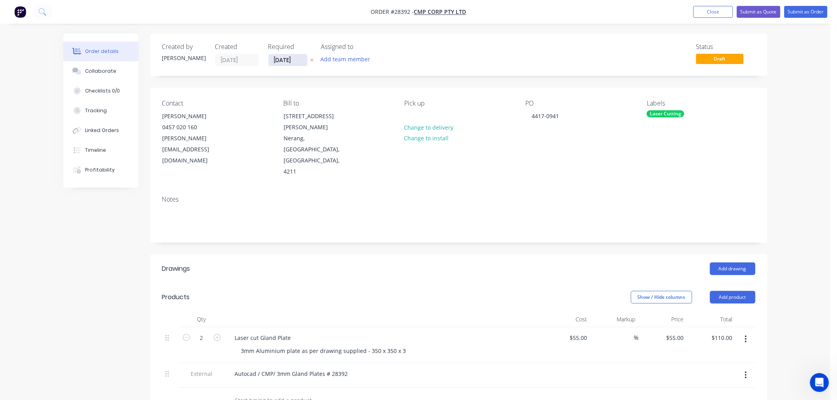
click at [281, 57] on input "[DATE]" at bounding box center [288, 60] width 39 height 12
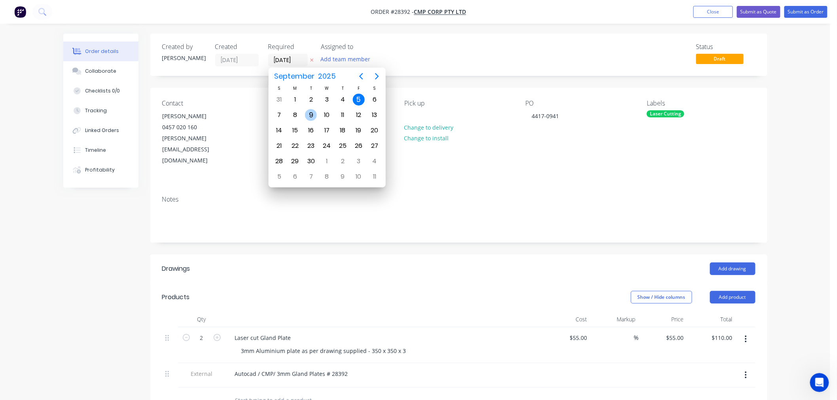
click at [309, 114] on div "9" at bounding box center [311, 115] width 12 height 12
type input "[DATE]"
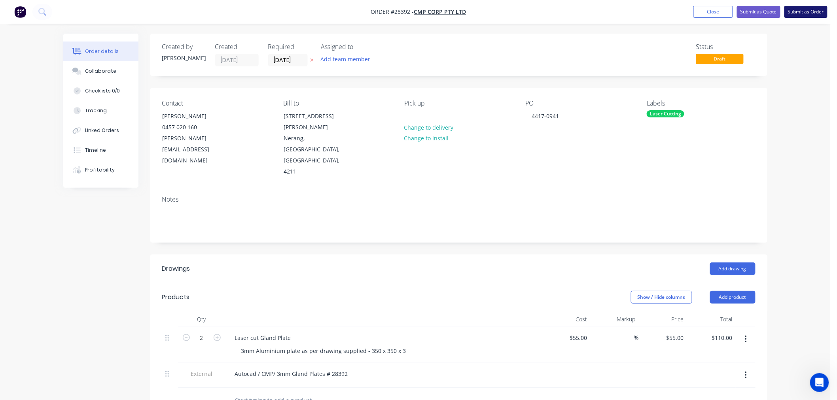
click at [817, 10] on button "Submit as Order" at bounding box center [806, 12] width 43 height 12
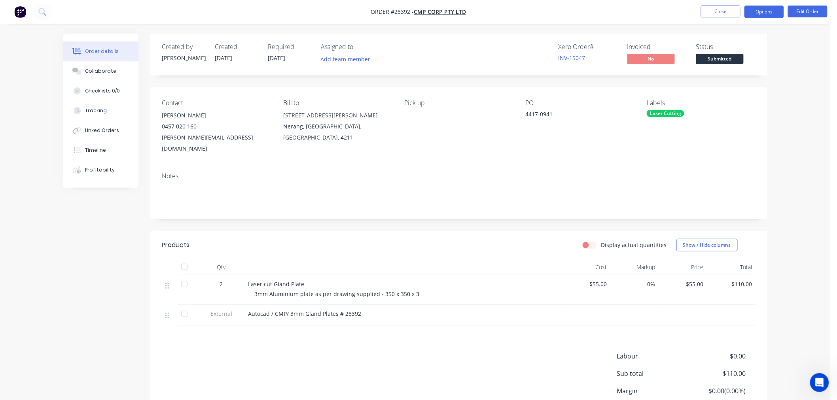
click at [773, 11] on button "Options" at bounding box center [765, 12] width 40 height 13
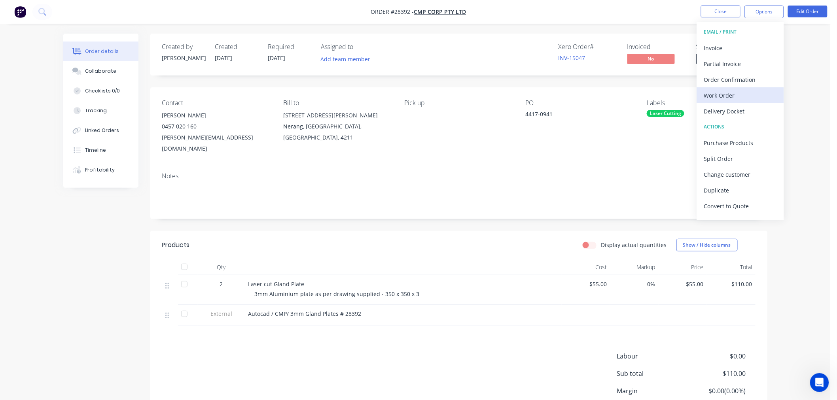
click at [723, 96] on div "Work Order" at bounding box center [740, 95] width 73 height 11
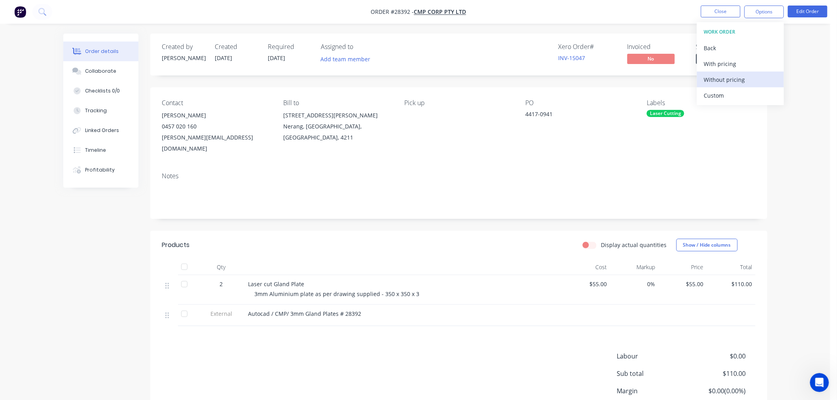
click at [729, 76] on div "Without pricing" at bounding box center [740, 79] width 73 height 11
